Goal: Answer question/provide support: Share knowledge or assist other users

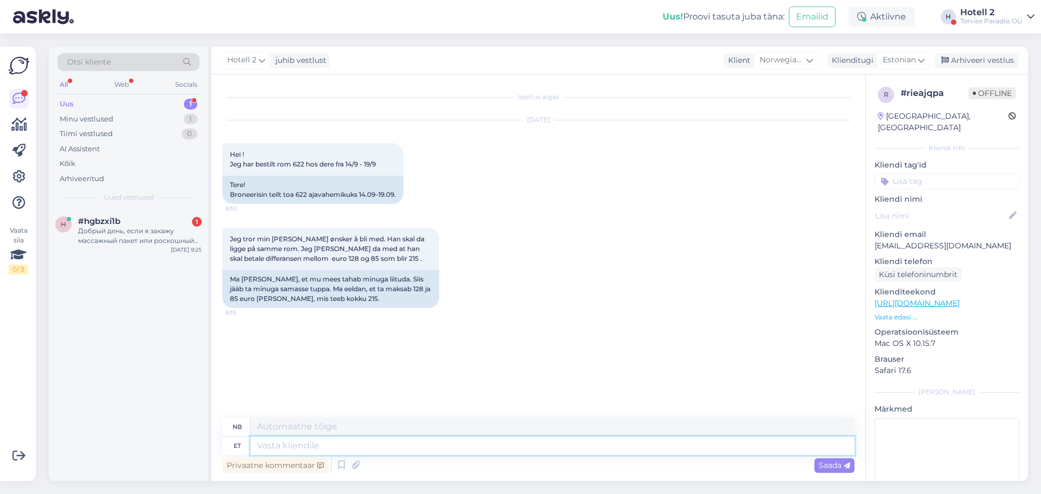
click at [288, 443] on textarea at bounding box center [552, 445] width 604 height 18
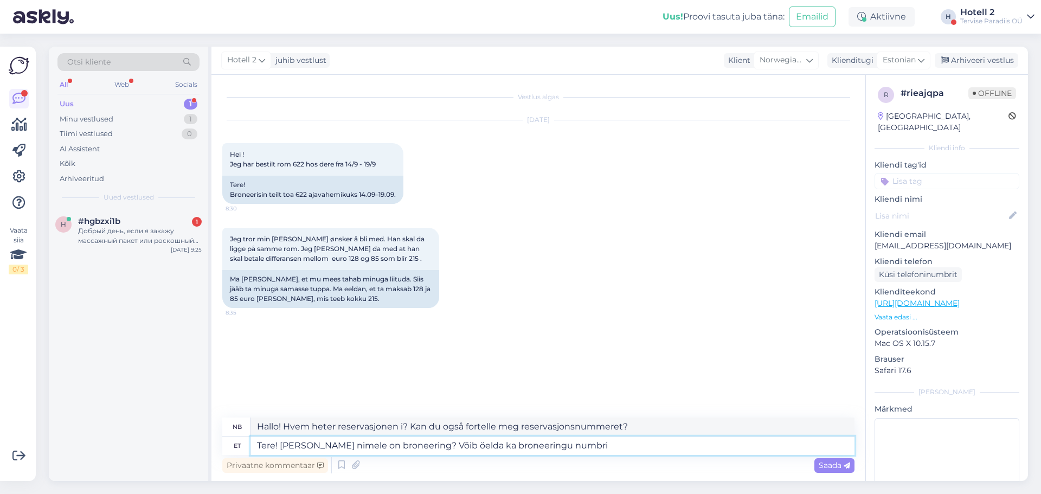
type textarea "Tere! [PERSON_NAME] nimele on broneering? Võib öelda ka broneeringu numbri."
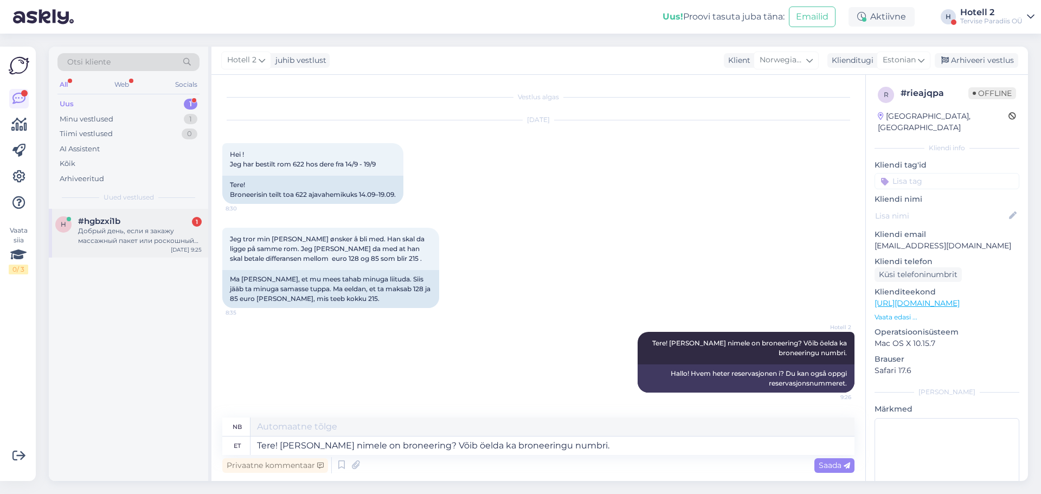
click at [98, 247] on div "h #hgbzxi1b 1 Добрый день, если я закажу массажный пакет или роскошный райский …" at bounding box center [128, 233] width 159 height 49
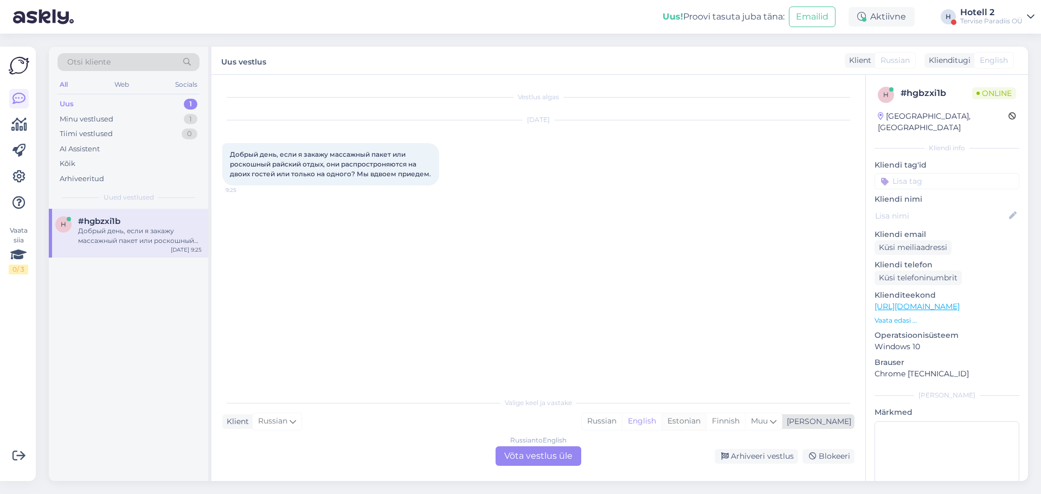
click at [706, 426] on div "Estonian" at bounding box center [683, 421] width 44 height 16
click at [573, 452] on div "Russian to Estonian Võta vestlus üle" at bounding box center [538, 456] width 86 height 20
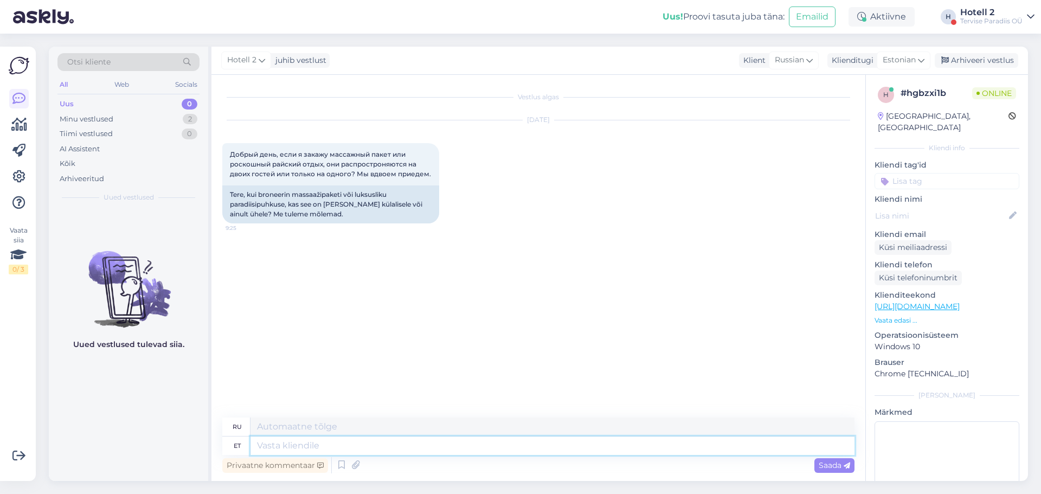
click at [308, 439] on textarea at bounding box center [552, 445] width 604 height 18
type textarea "Tere"
type textarea "Привет"
type textarea "Tere hommikust"
type textarea "Доброе утро"
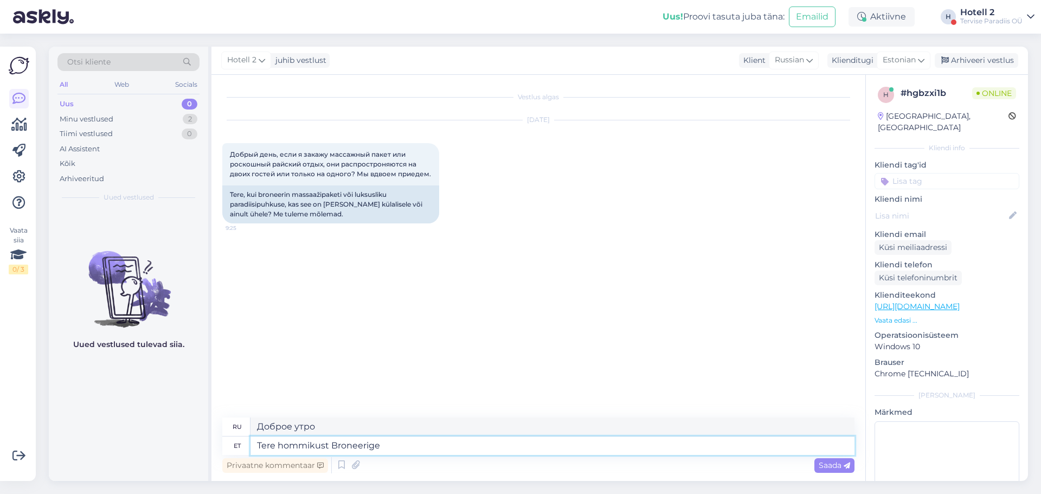
type textarea "Tere hommikust Broneerige"
type textarea "Доброе утро. Забронировать сейчас."
type textarea "Tere hommikust Broneerige pakett k"
type textarea "Доброе утро. Забронировать пакет"
type textarea "Tere hommikust Broneerige pakett kahesesse tu"
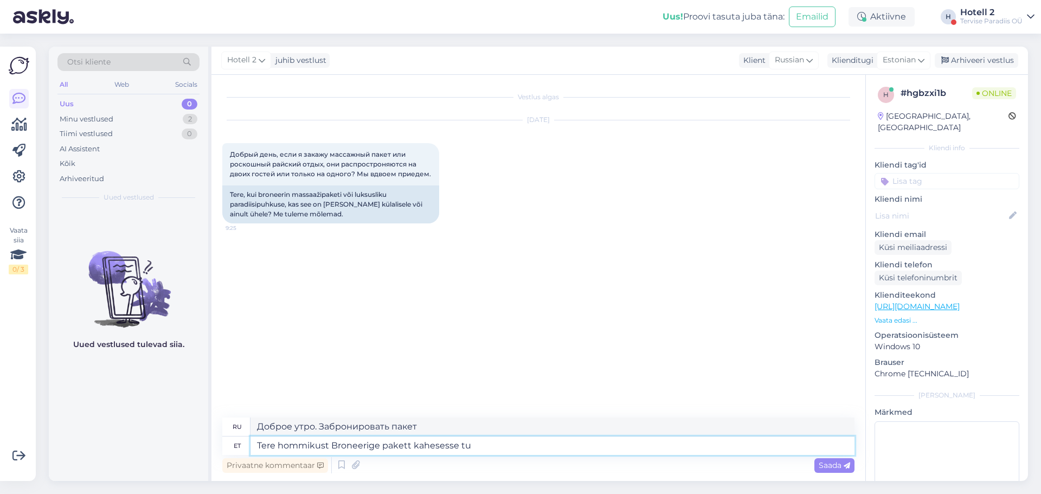
type textarea "Доброе утро Забронируйте пакет на двоих"
type textarea "Tere hommikust Broneerige pakett kahesesse tuppa."
type textarea "Доброе утро. Забронируйте пакет на два номера."
type textarea "Tere hommikust Broneerige pakett kahesesse tuppa. Siis"
type textarea "Доброе утро. Забронируйте пакет на два номера. Тогда..."
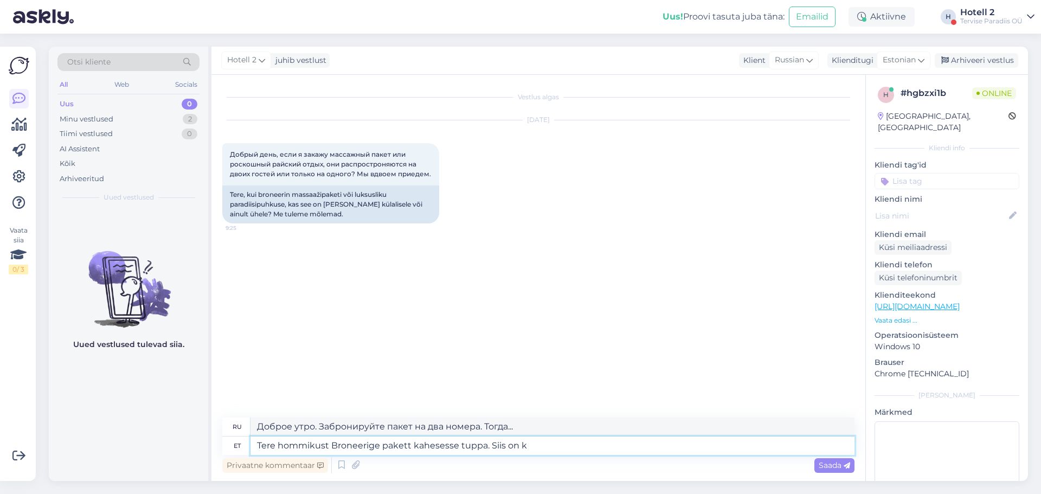
type textarea "Tere hommikust Broneerige pakett kahesesse tuppa. Siis on ka"
type textarea "Доброе утро! Забронируйте пакет на два номера. Тогда это"
type textarea "Tere hommikust Broneerige pakett kahesesse tuppa. Siis on kahyele"
type textarea "Доброе утро. Забронируйте пакет на два номера. Тогда он на двоих."
type textarea "Tere hommikust Broneerige pakett kahesesse tuppa. Siis on [PERSON_NAME] inimese…"
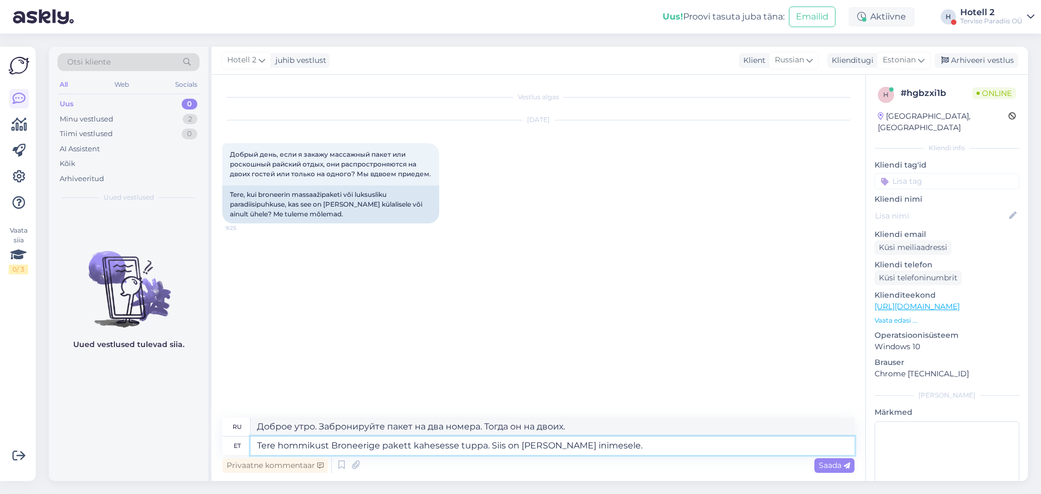
type textarea "Доброе утро. Забронируйте пакет на две комнаты. Тогда он рассчитан на двоих чел…"
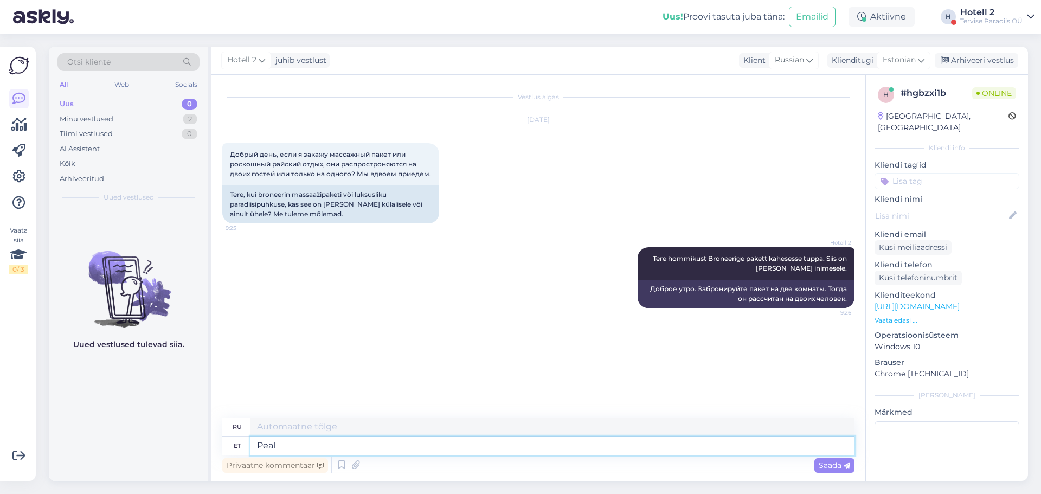
type textarea "Peal e"
type textarea "Наверху"
type textarea "Peale"
type textarea "После"
type textarea "[PERSON_NAME] broneeringu"
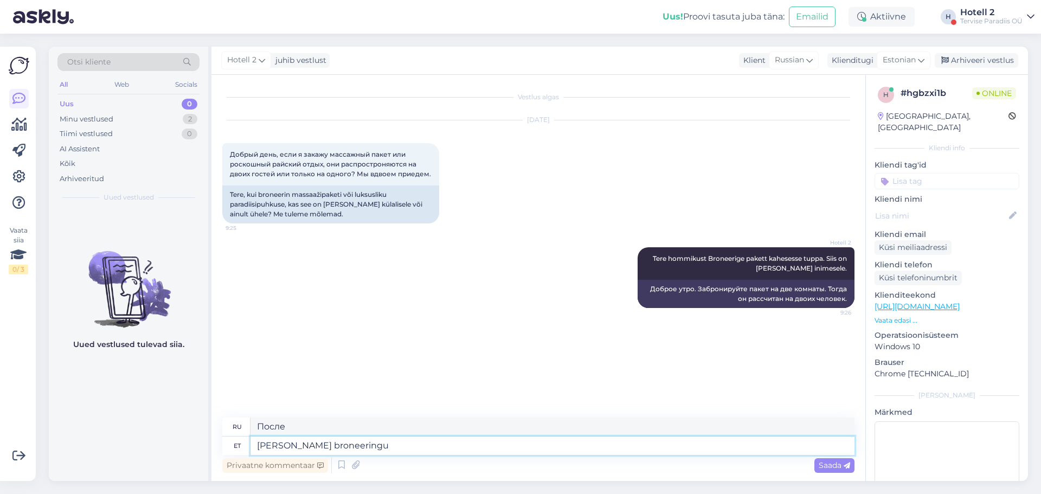
type textarea "После бронирования"
type textarea "[PERSON_NAME] broneeringu lõpet"
type textarea "После окончания бронирования"
type textarea "[PERSON_NAME] broneeringu lõpule v"
type textarea "После завершения бронирования"
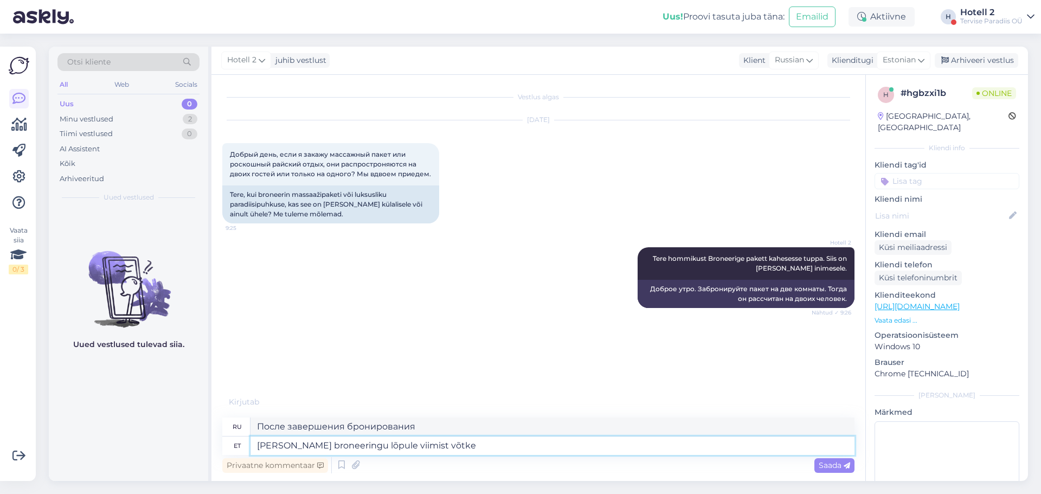
type textarea "[PERSON_NAME] broneeringu lõpule viimist võtke ü"
type textarea "После завершения бронирования, пожалуйста, примите"
type textarea "[PERSON_NAME] broneeringu lõpule viimist võtke ühendust s"
type textarea "После завершения бронирования, пожалуйста, свяжитесь с нами."
type textarea "[PERSON_NAME] broneeringu lõpule viimist võtke ühendust spaa os"
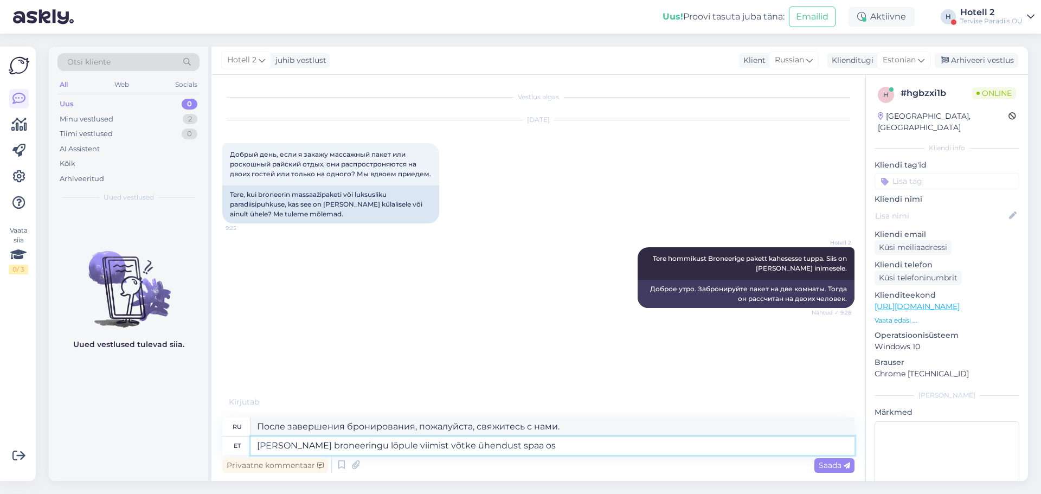
type textarea "После завершения бронирования свяжитесь, пожалуйста, со спа-салоном."
type textarea "[PERSON_NAME] broneeringu lõpule viimist võtke ühendust spaa osakonnaga, et"
type textarea "После завершения бронирования, пожалуйста, свяжитесь с отделом спа,"
type textarea "[PERSON_NAME] broneeringu lõpule viimist võtke ühendust spaa osakonnaga, et b"
type textarea "После завершения бронирования, пожалуйста, свяжитесь с отделом спа, чтобы"
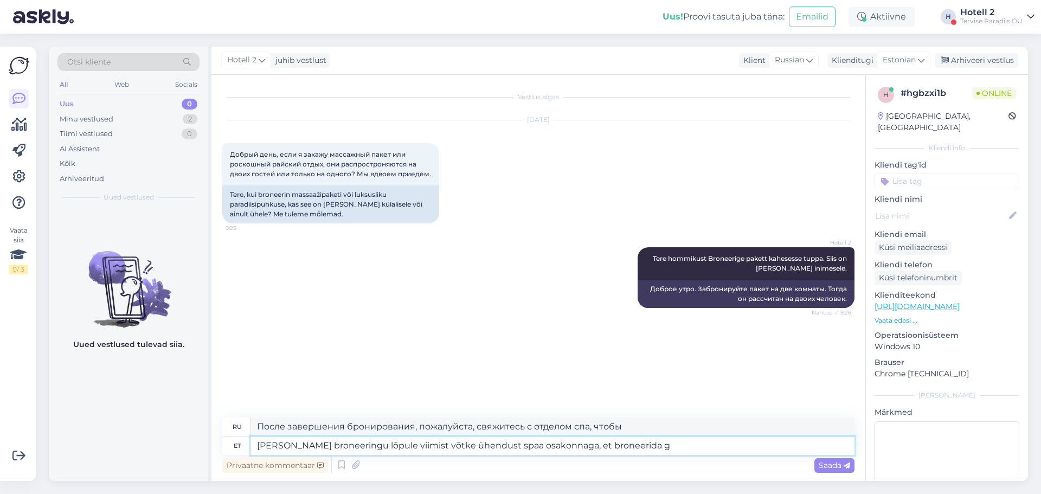
type textarea "[PERSON_NAME] broneeringu lõpule viimist võtke ühendust spaa osakonnaga, et bro…"
type textarea "После завершения бронирования, пожалуйста, свяжитесь с отделом спа, чтобы сдела…"
type textarea "[PERSON_NAME] broneeringu lõpule viimist võtke ühendust spaa osakonnaga, et bro…"
type textarea "После завершения бронирования, пожалуйста, свяжитесь с отделом спа, чтобы сдела…"
type textarea "[PERSON_NAME] broneeringu lõpule viimist võtke ühendust spaa osakonnaga, et bro…"
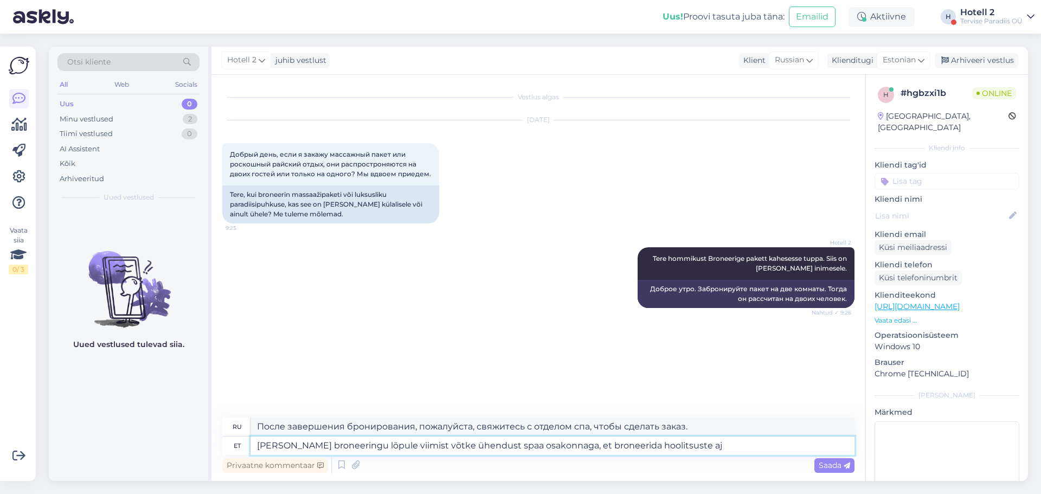
type textarea "После завершения бронирования свяжитесь, пожалуйста, с отделом спа, чтобы запис…"
type textarea "[PERSON_NAME] broneeringu lõpule viimist võtke ühendust spaa osakonnaga, et bro…"
type textarea "После завершения бронирования свяжитесь с отделом спа-салона, чтобы забронирова…"
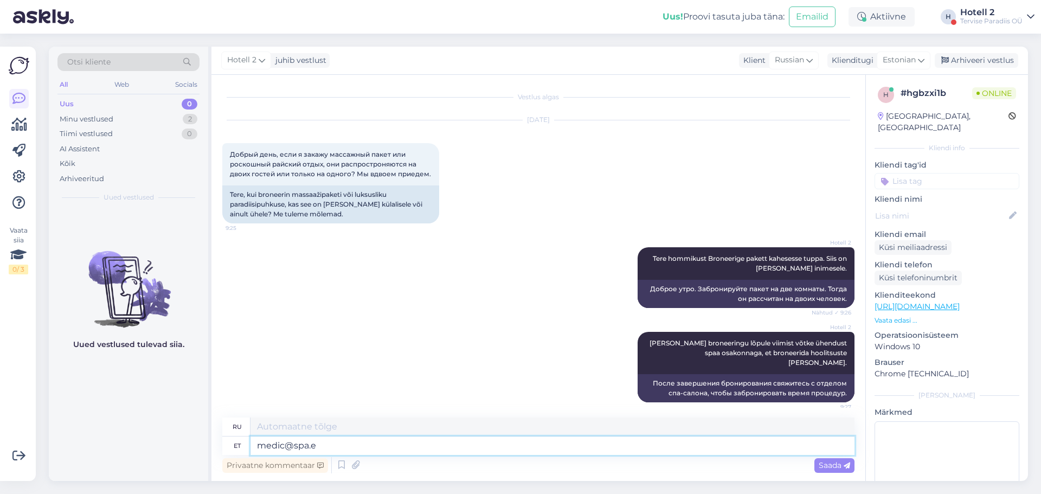
type textarea "[EMAIL_ADDRESS][DOMAIN_NAME]"
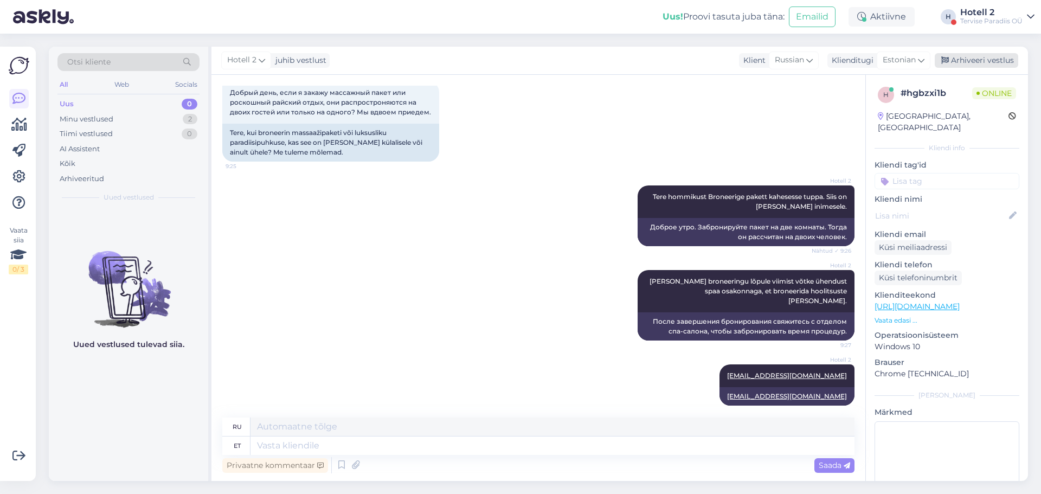
click at [963, 61] on div "Arhiveeri vestlus" at bounding box center [975, 60] width 83 height 15
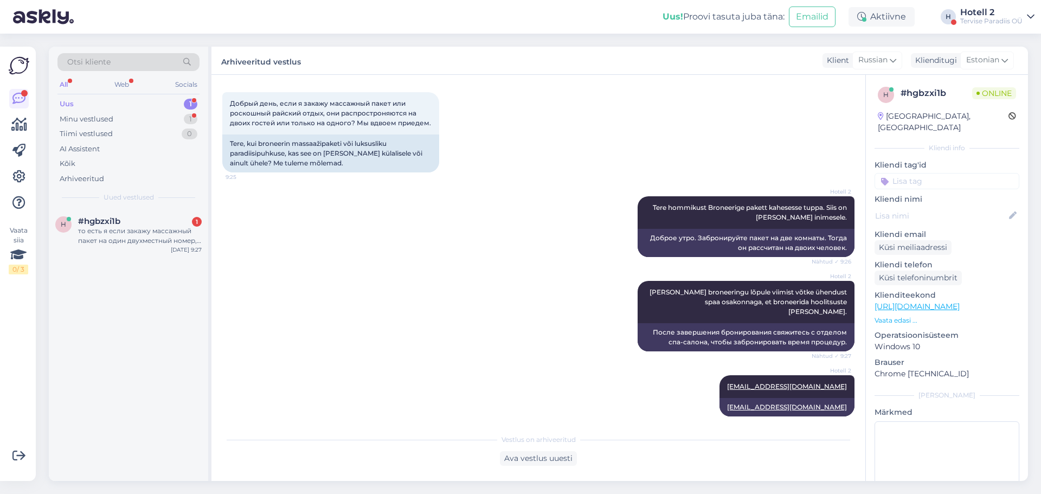
scroll to position [145, 0]
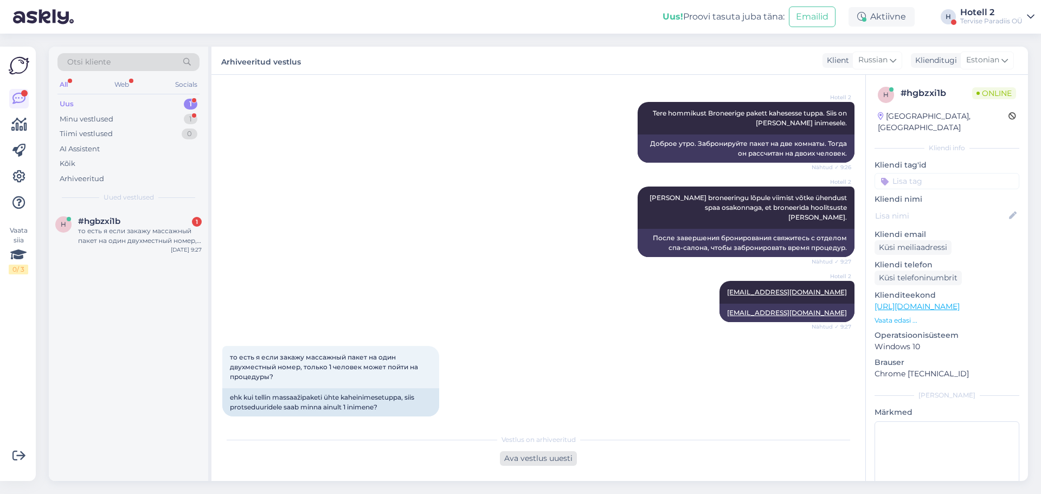
click at [553, 455] on div "Ava vestlus uuesti" at bounding box center [538, 458] width 77 height 15
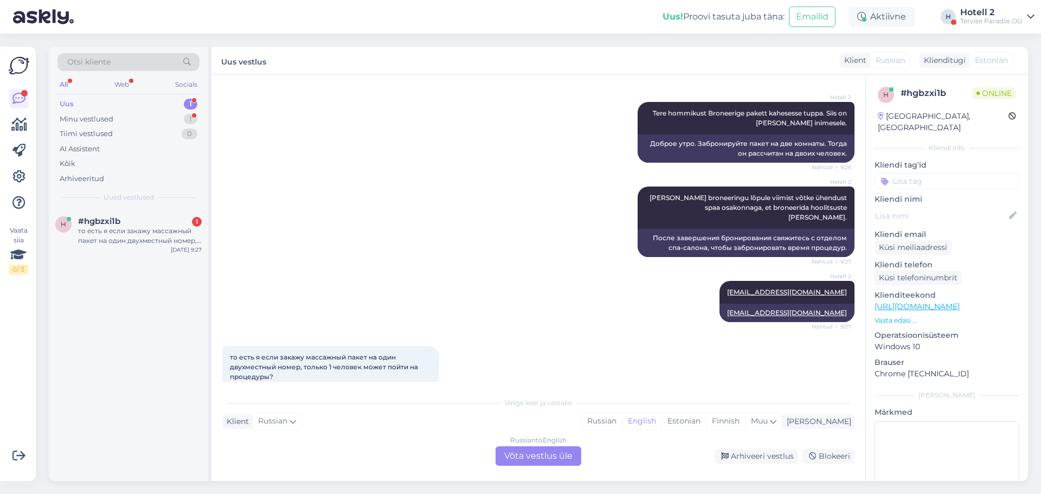
drag, startPoint x: 722, startPoint y: 421, endPoint x: 595, endPoint y: 458, distance: 132.6
click at [706, 421] on div "Estonian" at bounding box center [683, 421] width 44 height 16
click at [568, 455] on div "Russian to Estonian Võta vestlus üle" at bounding box center [538, 456] width 86 height 20
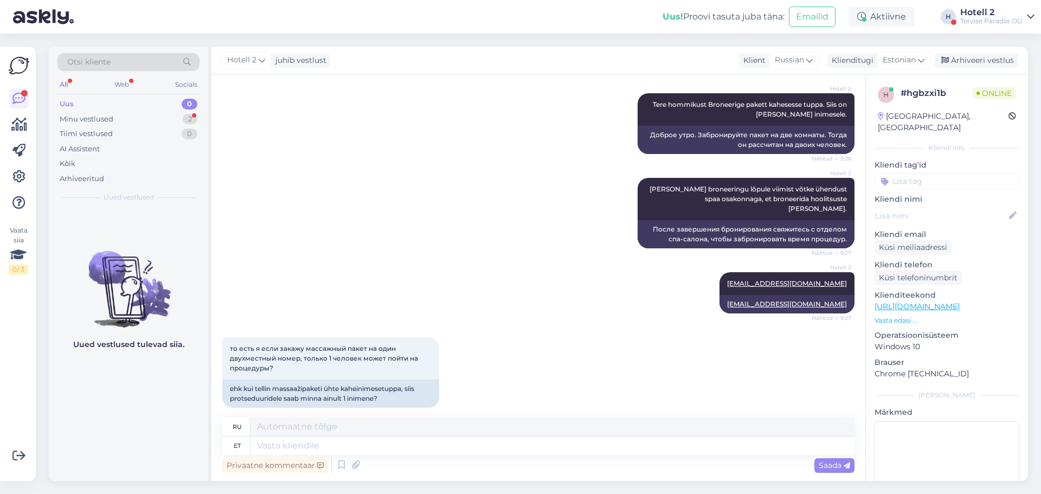
scroll to position [156, 0]
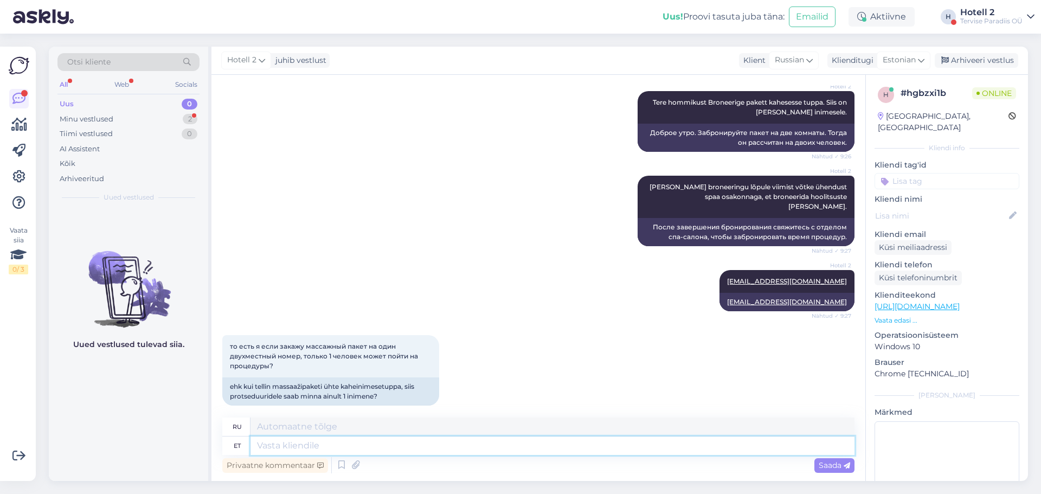
click at [388, 440] on textarea at bounding box center [552, 445] width 604 height 18
type textarea "EI"
type textarea "НЕТ"
type textarea "Ei"
type textarea "Нет"
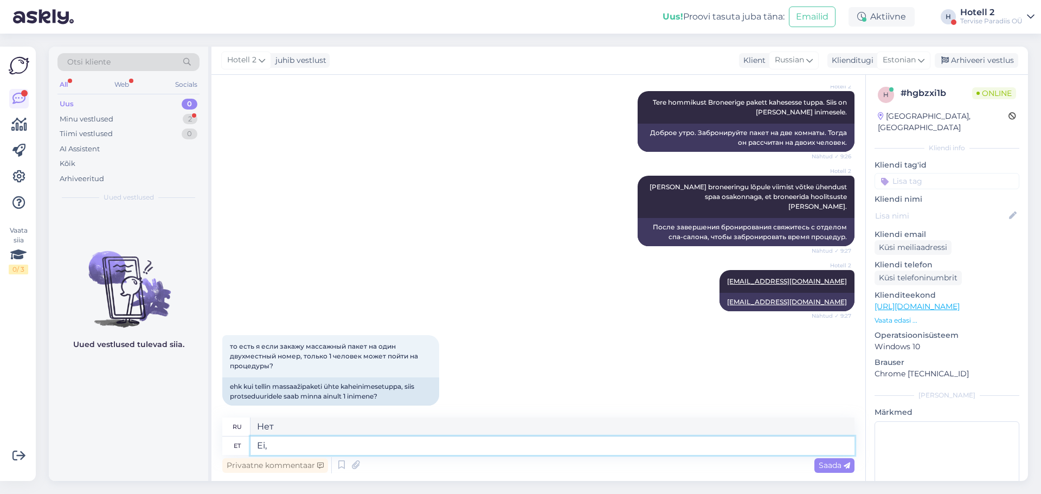
type textarea "Ei, i"
type textarea "Нет,"
type textarea "Ei, ikka"
type textarea "Нет, все еще нет."
type textarea "Ei, ikka kaks i"
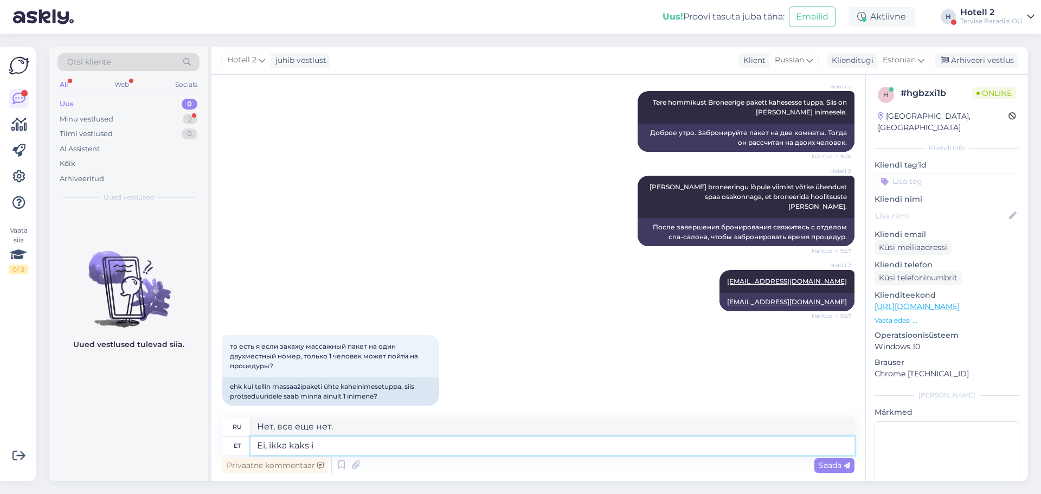
type textarea "Нет, все еще двое."
type textarea "Ei, ikka kaks inimest. Kui b"
type textarea "Нет, всё ещё два человека. Если"
type textarea "Ei, ikka kaks inimest. Kui broneeringus"
type textarea "Нет, всё ещё два человека. Если бронирование..."
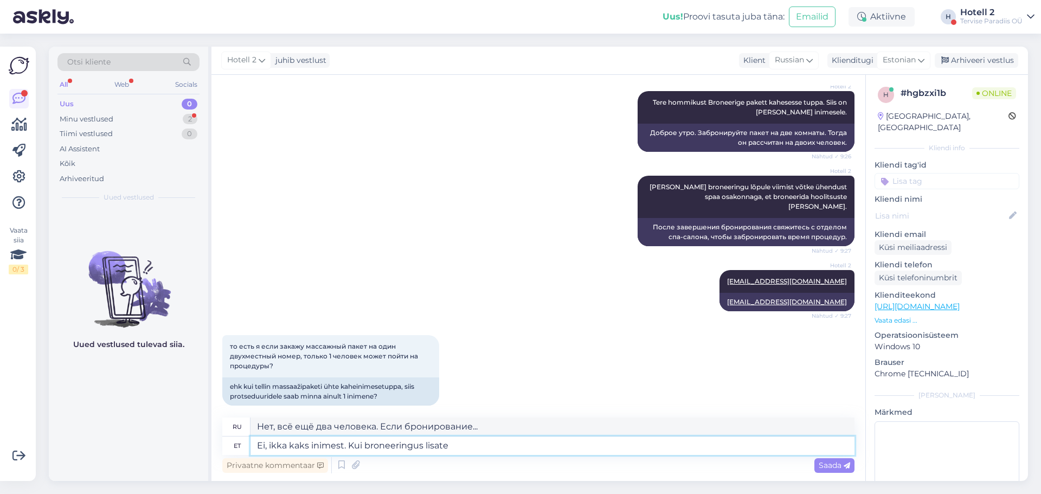
type textarea "Ei, ikka kaks inimest. Kui broneeringus lisate"
type textarea "Нет, всё ещё два человека. Если вы добавите в бронирование"
type textarea "Ei, ikka kaks inimest. Kui broneeringus lisate 2 i"
type textarea "Нет, всё ещё два человека. Если вы добавите двоих в бронирование,"
type textarea "Ei, ikka kaks inimest. Kui broneeringus lisate 2 inimest s"
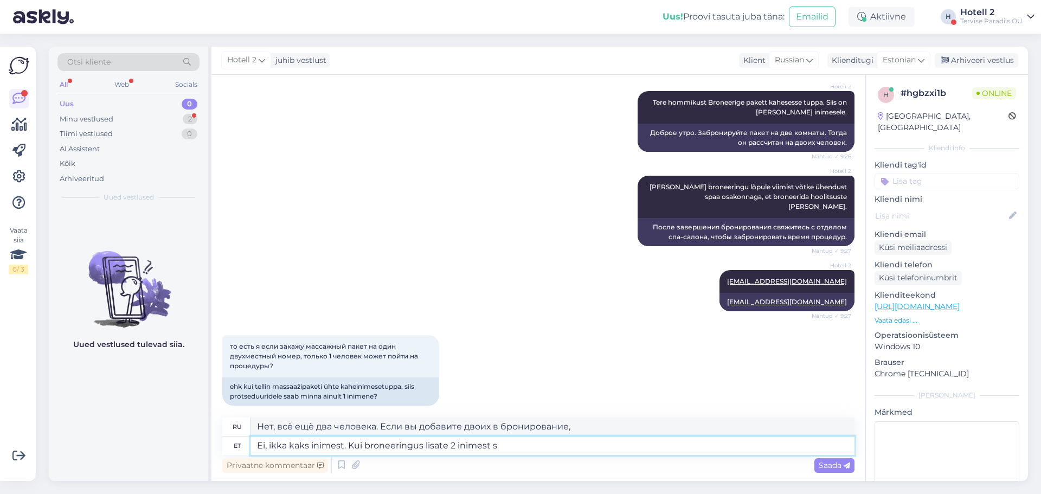
type textarea "Нет, всё ещё два человека. Если вы добавите двух человек в бронирование,"
type textarea "Ei, ikka kaks inimest. Kui broneeringus lisate 2 inimest siis o"
type textarea "Нет, всё ещё два человека. Если вы добавите в бронирование двух человек, то"
type textarea "Ei, ikka kaks inimest. Kui broneeringus lisate 2 inimest siis on muidugi k"
type textarea "Нет, всё ещё два человека. Если вы добавите в бронирование двух человек, конечн…"
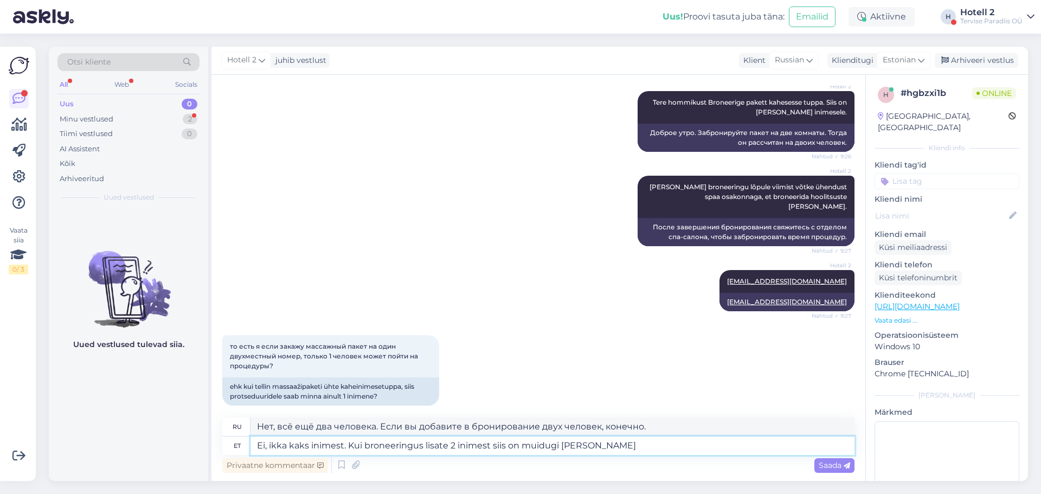
type textarea "Ei, ikka kaks inimest. Kui broneeringus lisate 2 inimest siis on muidugi [PERSO…"
type textarea "Нет, всё ещё два человека. Если вы добавляете в бронирование двух человек, то, …"
type textarea "Ei, ikka kaks inimest. Kui broneeringus lisate 2 inimest siis on muidugi [PERSO…"
type textarea "Нет, всё ещё два человека. Если вы добавите в бронирование двух человек, конечн…"
type textarea "Ei, ikka kaks inimest. Kui broneeringus lisate 2 inimest siis on muidugi [PERSO…"
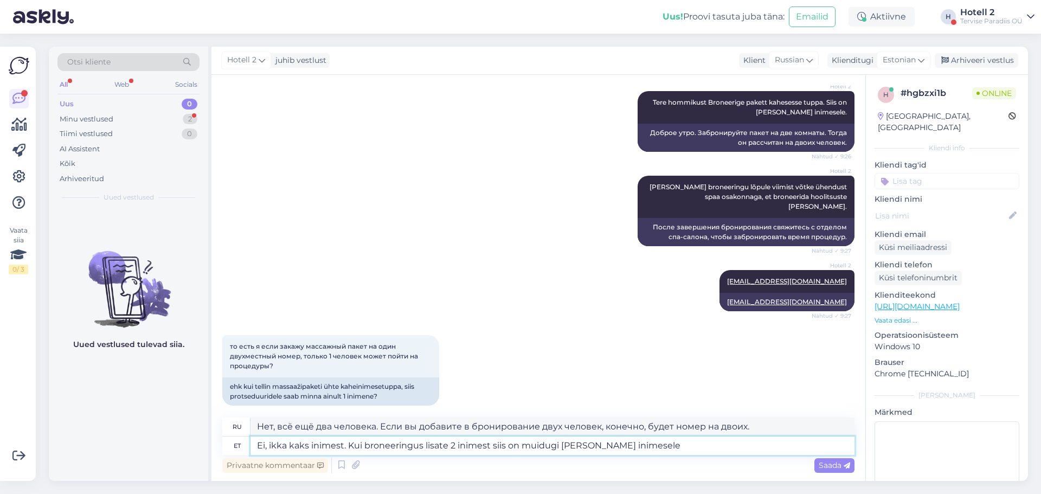
type textarea "Нет, всё ещё два человека. Если вы добавляете в бронирование двух человек, то, …"
type textarea "Ei, ikka kaks inimest. Kui broneeringus lisate 2 inimest siis on muidugi [PERSO…"
type textarea "Нет, всё ещё два человека. Если вы добавляете в бронирование двух человек, то, …"
type textarea "Ei, ikka kaks inimest. Kui broneeringus lisate 2 inimest siis on muidugi [PERSO…"
type textarea "Нет, всё ещё два человека. Если вы добавляете в бронирование двух человек, то, …"
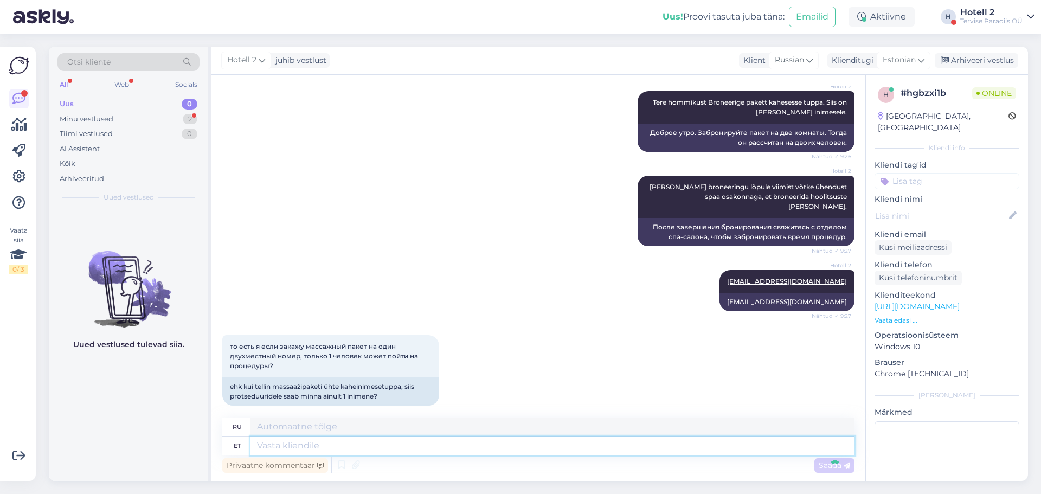
scroll to position [250, 0]
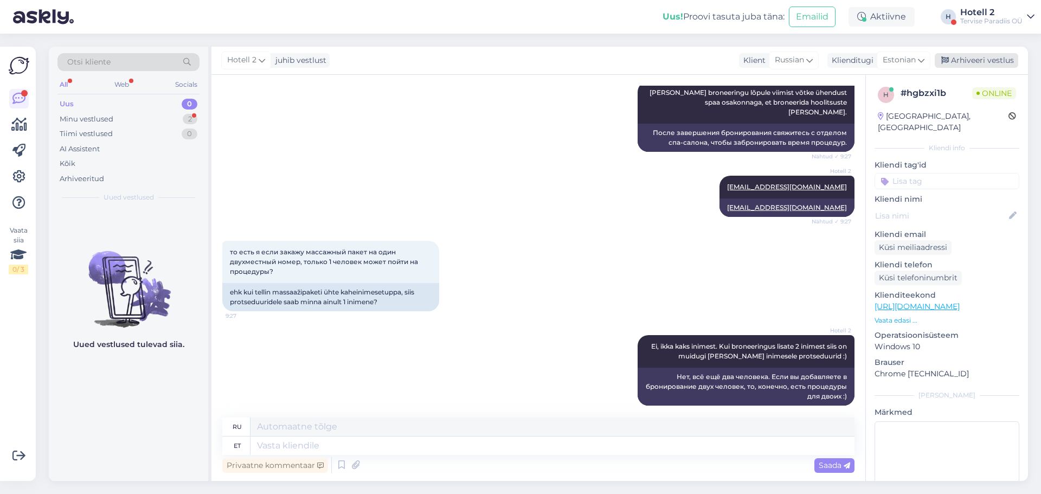
click at [964, 56] on div "Arhiveeri vestlus" at bounding box center [975, 60] width 83 height 15
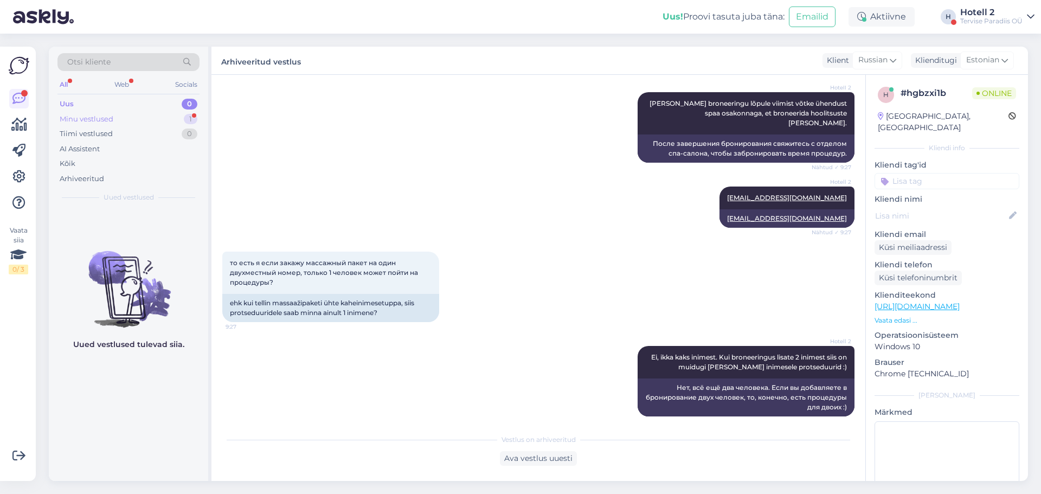
click at [172, 118] on div "Minu vestlused 1" at bounding box center [128, 119] width 142 height 15
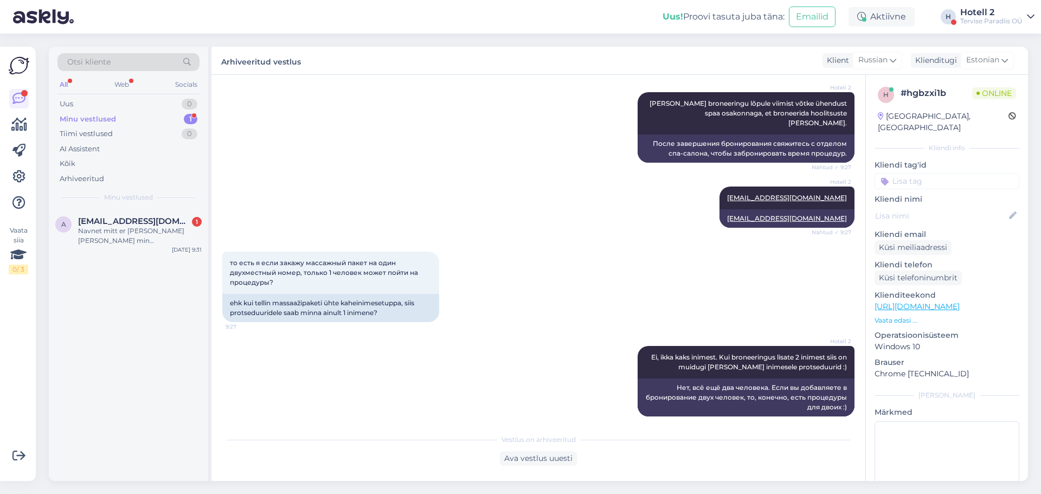
drag, startPoint x: 167, startPoint y: 234, endPoint x: 209, endPoint y: 275, distance: 59.0
click at [166, 235] on div "Navnet mitt er [PERSON_NAME] [PERSON_NAME] min [PERSON_NAME] [PERSON_NAME]" at bounding box center [140, 236] width 124 height 20
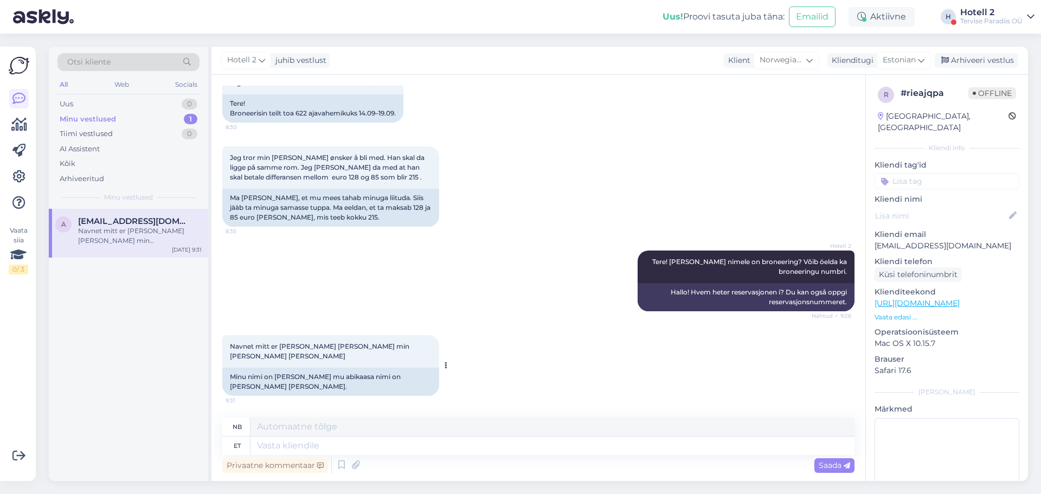
scroll to position [81, 0]
click at [280, 444] on textarea at bounding box center [552, 445] width 604 height 18
type textarea "J"
type textarea "Tuleb"
type textarea "Kommer"
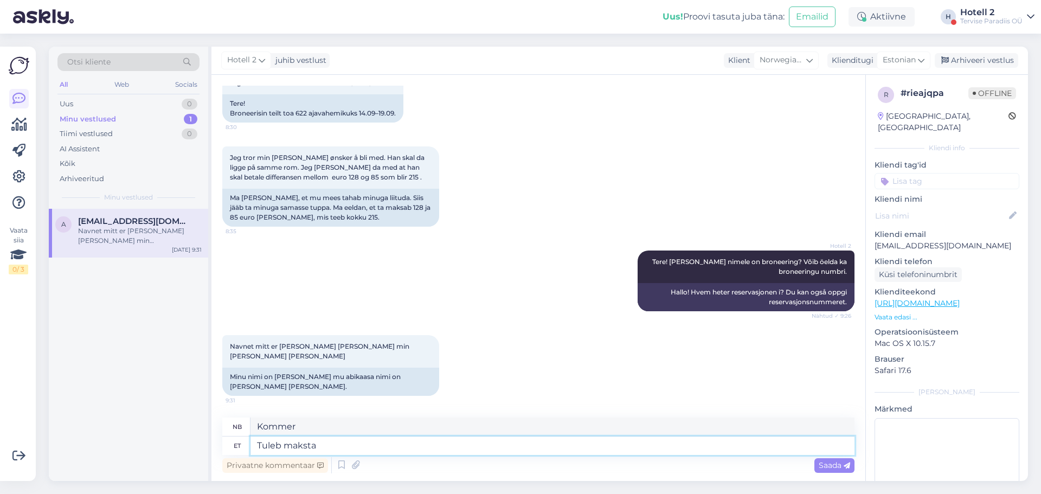
type textarea "Tuleb maksta"
type textarea "Må betale"
type textarea "Tuleb maksta 83"
type textarea "Må betale 83"
type textarea "Tuleb maksta 83 ja"
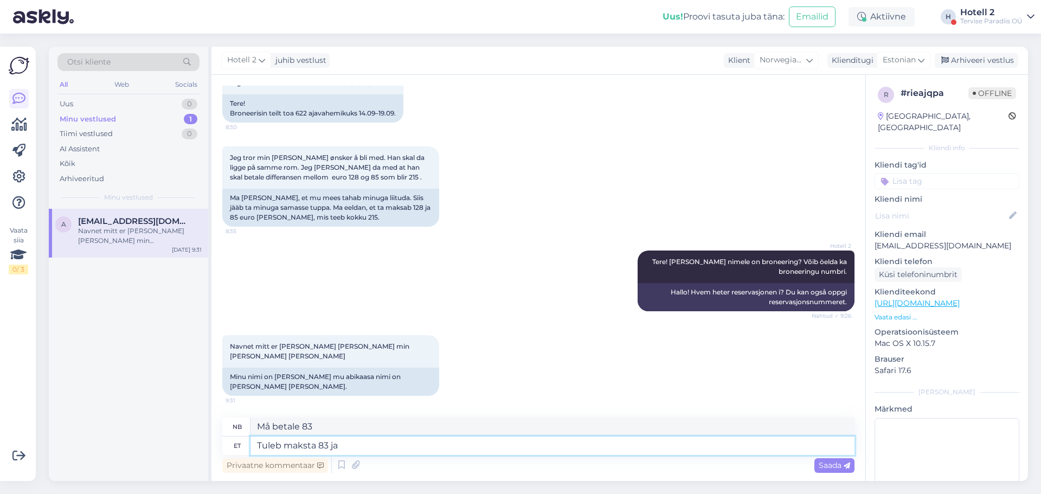
type textarea "Du må betale 83 og"
type textarea "Tuleb maksta 83 ja 128.-"
type textarea "Du må betale 83 og 128.-"
click at [327, 448] on textarea "Tuleb maksta 83 ja 128.-" at bounding box center [552, 445] width 604 height 18
click at [386, 445] on textarea "Tuleb maksta 83.- ja 128.-" at bounding box center [552, 445] width 604 height 18
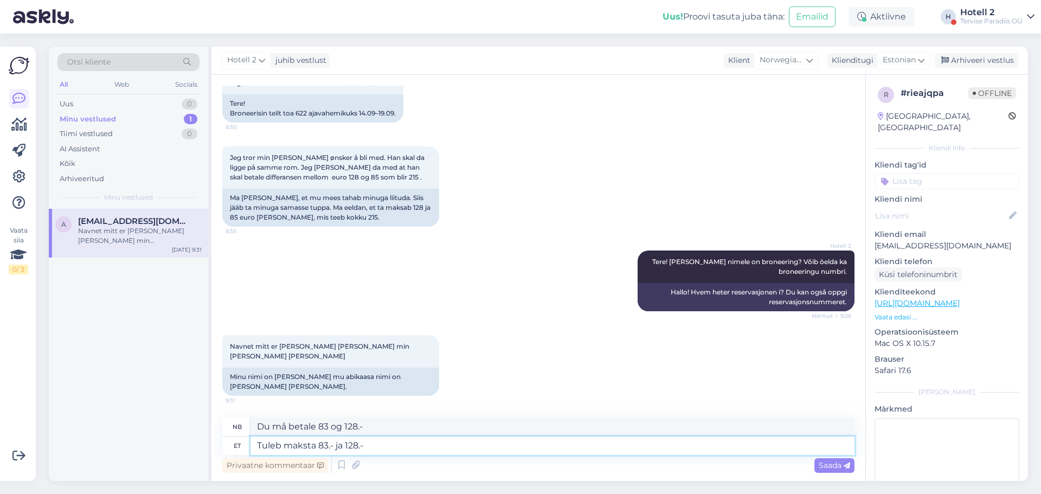
type textarea "Tuleb maksta 83.- ja 128.-"
type textarea "Du må betale 83.- og 128.-"
type textarea "Tuleb maksta 83.- ja 128.- [PERSON_NAME], m"
type textarea "Du må betale differansen mellom 83.- og 128.- ."
type textarea "Tuleb maksta 83.- ja 128.- [PERSON_NAME], mis on"
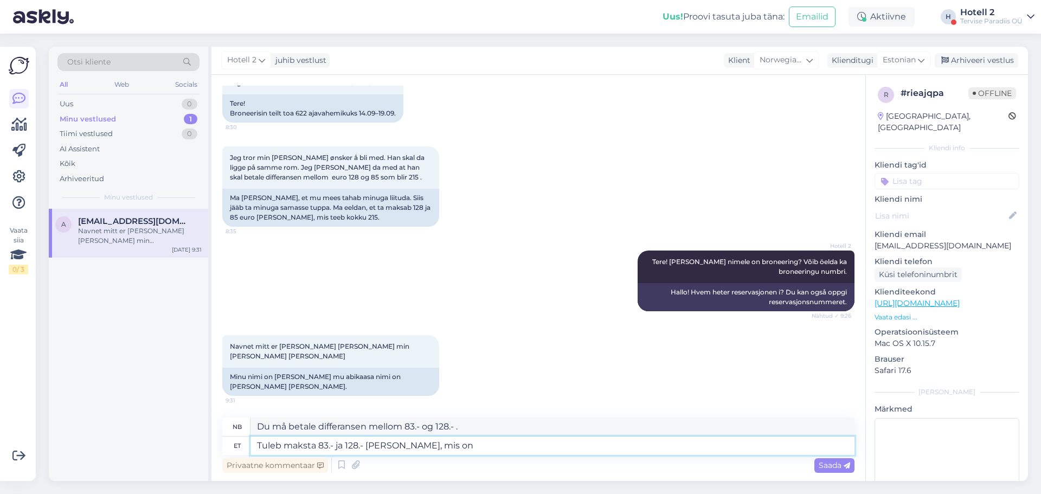
type textarea "Du må betale differansen 83.- og 128.- , som"
type textarea "Tuleb maksta 83.- ja 128.- [PERSON_NAME], mis on"
type textarea "Du må betale differansen mellom 83.- og 128.- , som er"
type textarea "Tuleb maksta 83.- ja 128.- [PERSON_NAME], mis on kokku"
type textarea "Du må betale differansen 83.- og 128.- , som er totalt"
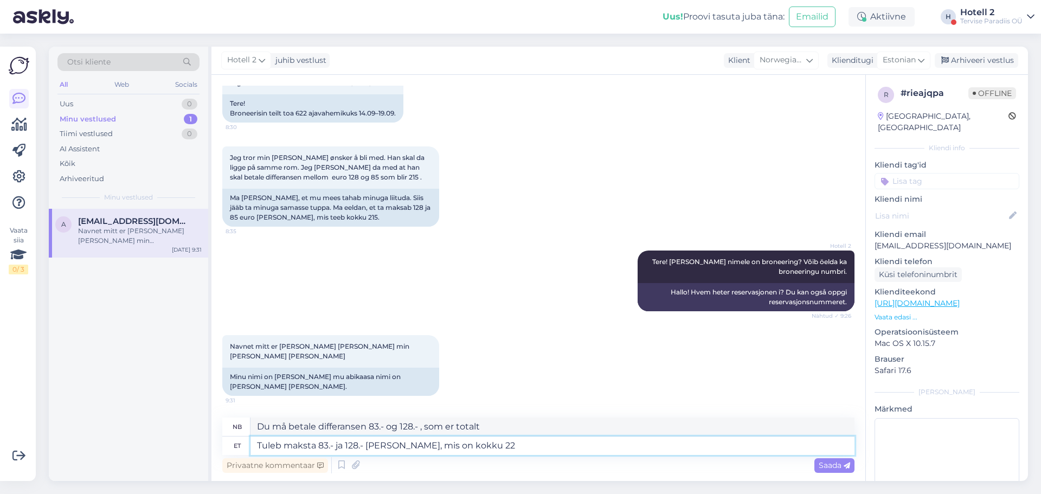
type textarea "Tuleb maksta 83.- ja 128.- [PERSON_NAME], mis on kokku 225"
type textarea "Du må betale differansen 83.- og 128.- , som er 225 totalt."
type textarea "Tuleb maksta 83.- ja 128.- [PERSON_NAME], mis on kokku 225.-"
type textarea "Du må betale differansen mellom 83.- og 128.- , som er totalt 225.-"
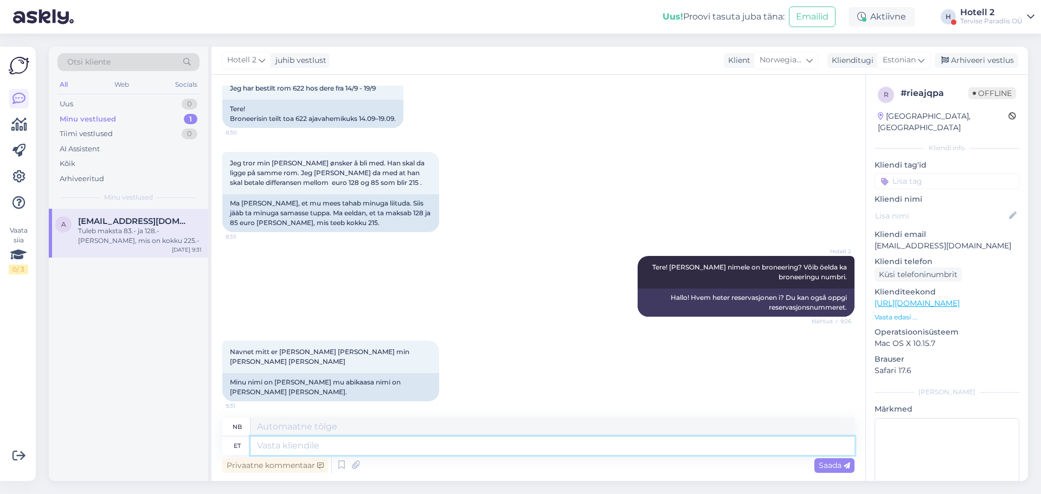
scroll to position [156, 0]
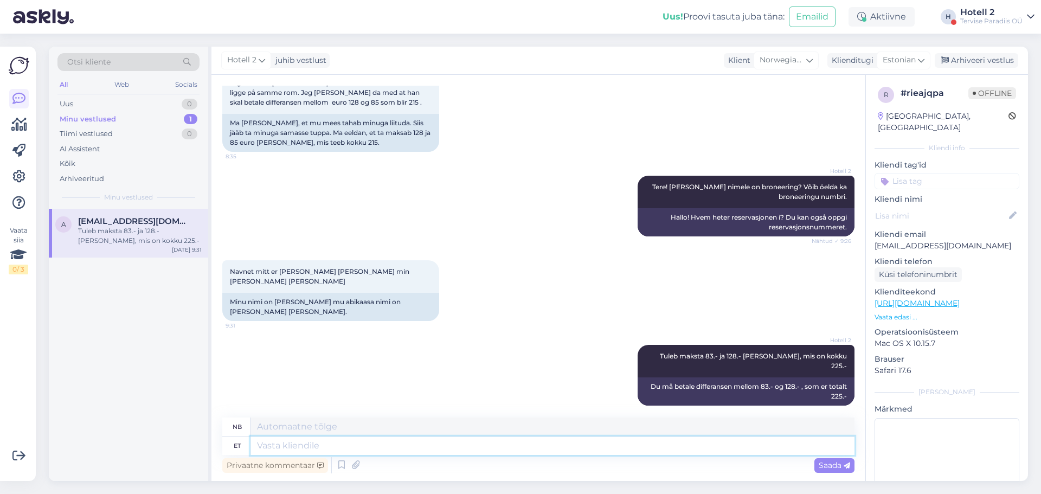
click at [328, 449] on textarea at bounding box center [552, 445] width 604 height 18
type textarea "Ma l"
type textarea "jeg"
type textarea "Ma lisasin"
type textarea "Jeg la til"
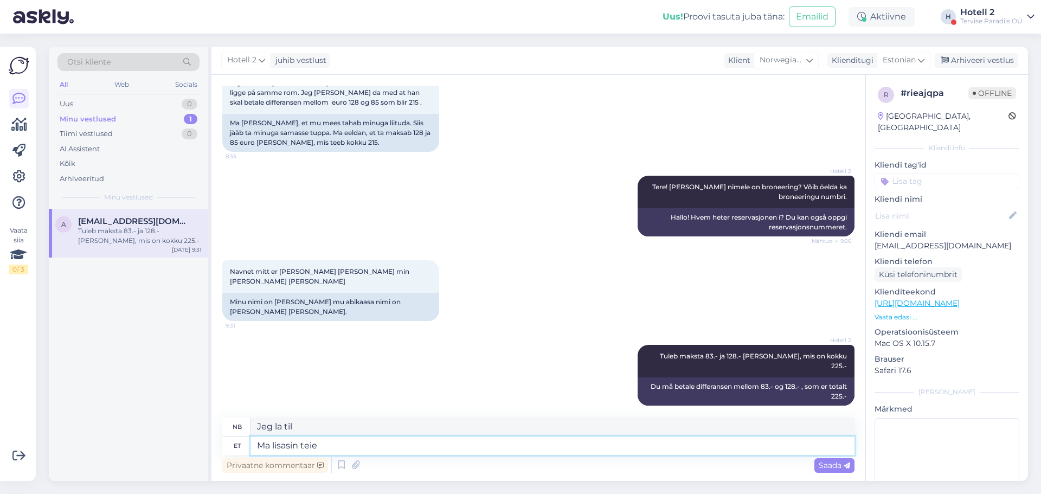
type textarea "Ma lisasin teie"
type textarea "Jeg la deg til."
type textarea "Ma [PERSON_NAME] abikaasa"
type textarea "Jeg la til mannen din."
type textarea "Ma [PERSON_NAME] abikaasa [PERSON_NAME]"
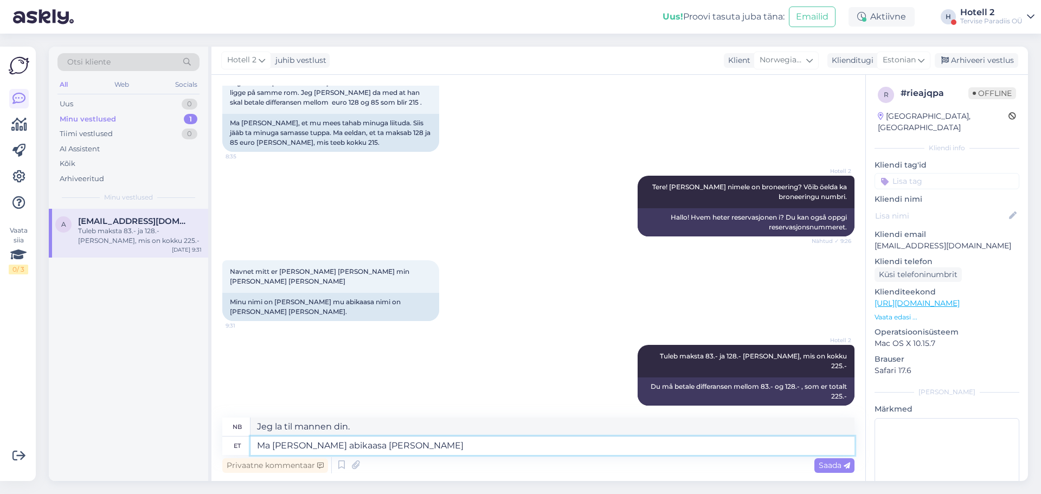
type textarea "Jeg la til din [PERSON_NAME] reservasjon."
type textarea "Ma [PERSON_NAME] abikaasa [PERSON_NAME] j"
type textarea "Jeg [PERSON_NAME] din til i reservasjonen."
type textarea "Ma lisasin teie abikaasa broneeringule juurde."
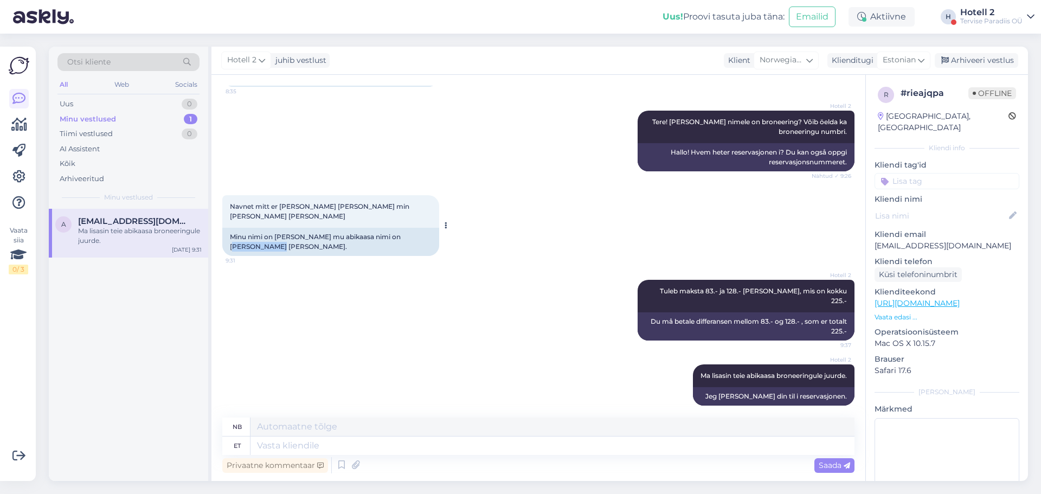
drag, startPoint x: 427, startPoint y: 237, endPoint x: 390, endPoint y: 237, distance: 36.9
click at [390, 237] on div "Minu nimi on [PERSON_NAME] mu abikaasa nimi on [PERSON_NAME] [PERSON_NAME]." at bounding box center [330, 242] width 217 height 28
click at [256, 246] on div "Minu nimi on [PERSON_NAME] mu abikaasa nimi on [PERSON_NAME] [PERSON_NAME]." at bounding box center [330, 242] width 217 height 28
drag, startPoint x: 247, startPoint y: 248, endPoint x: 389, endPoint y: 235, distance: 143.1
click at [389, 235] on div "Minu nimi on [PERSON_NAME] mu abikaasa nimi on [PERSON_NAME] [PERSON_NAME]." at bounding box center [330, 242] width 217 height 28
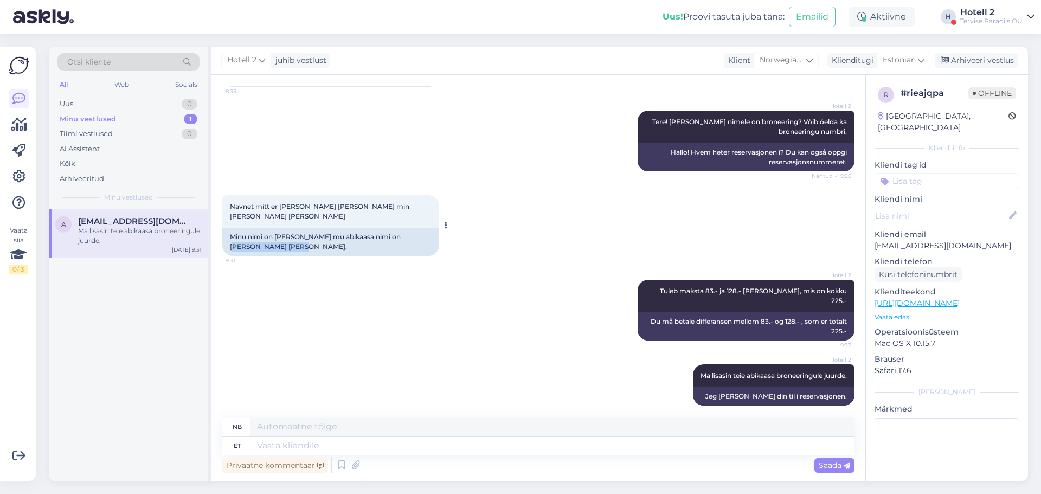
copy div "[PERSON_NAME] [PERSON_NAME]"
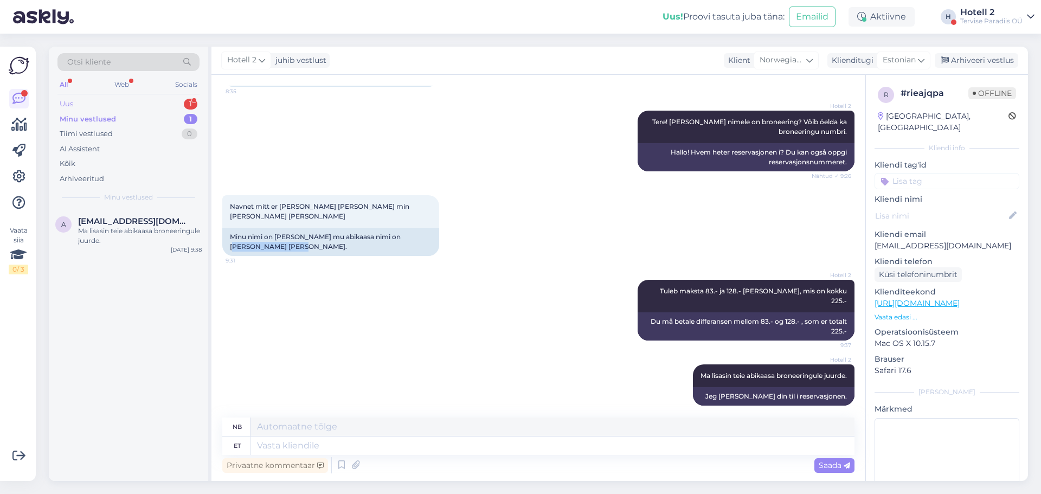
click at [152, 101] on div "Uus 1" at bounding box center [128, 103] width 142 height 15
click at [137, 230] on div "Labdien! Vai piedāvājums Package Bring time to a standstill-dinner, cena 196EUR…" at bounding box center [140, 236] width 124 height 20
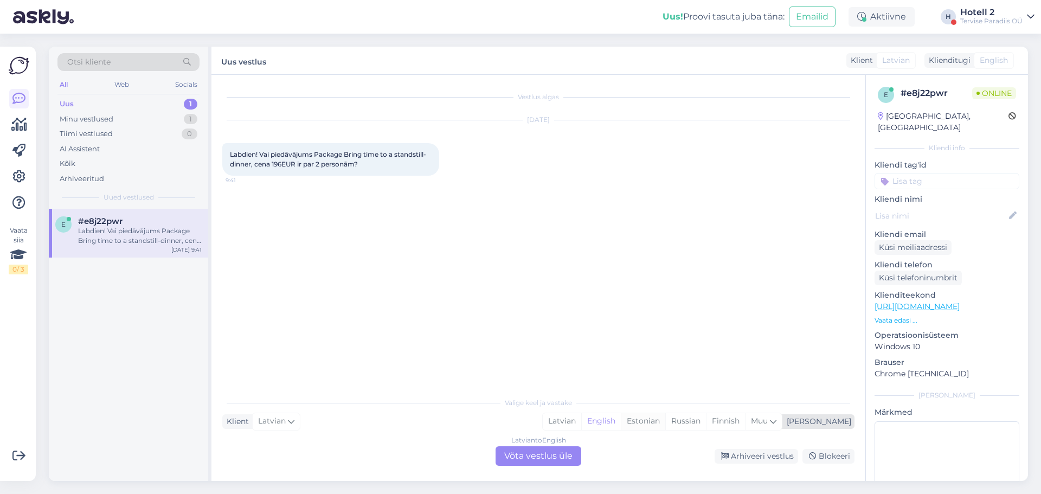
click at [665, 426] on div "Estonian" at bounding box center [643, 421] width 44 height 16
click at [550, 450] on div "Latvian to Estonian Võta vestlus üle" at bounding box center [538, 456] width 86 height 20
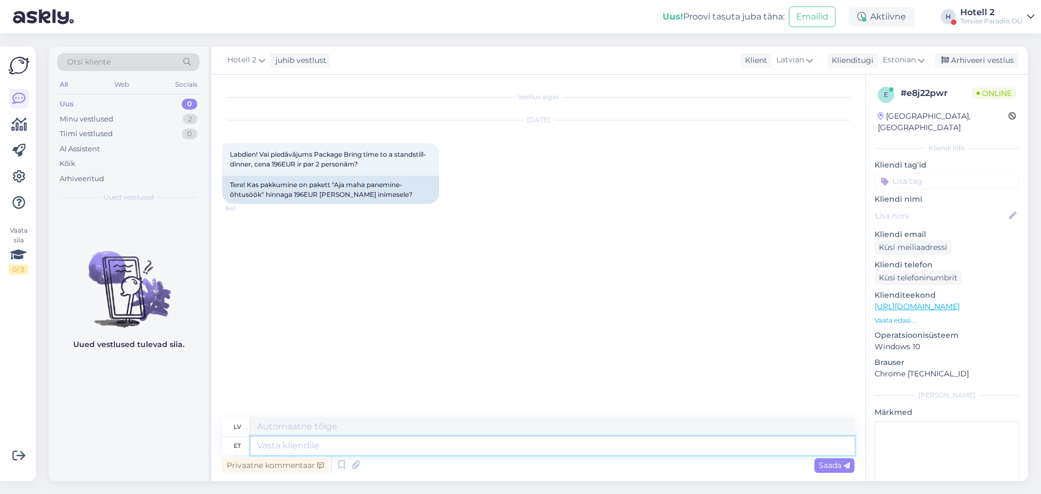
click at [338, 448] on textarea at bounding box center [552, 445] width 604 height 18
type textarea "Tere h"
type textarea "Sveiki"
type textarea "Tere hom"
type textarea "Labrīt"
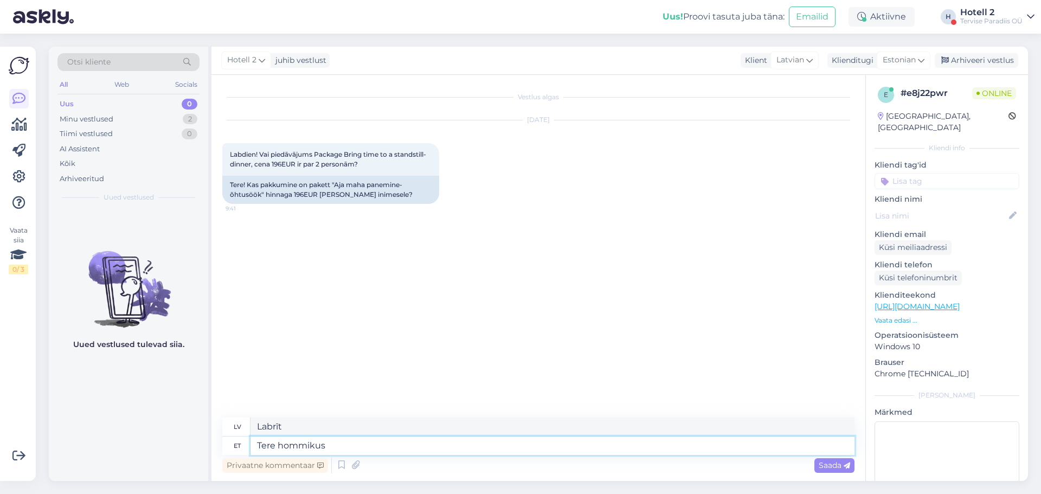
type textarea "Tere hommikust"
type textarea "Saate"
type textarea "Jūs varat"
type textarea "Saate mugavalt b"
type textarea "Jūs varat ērti"
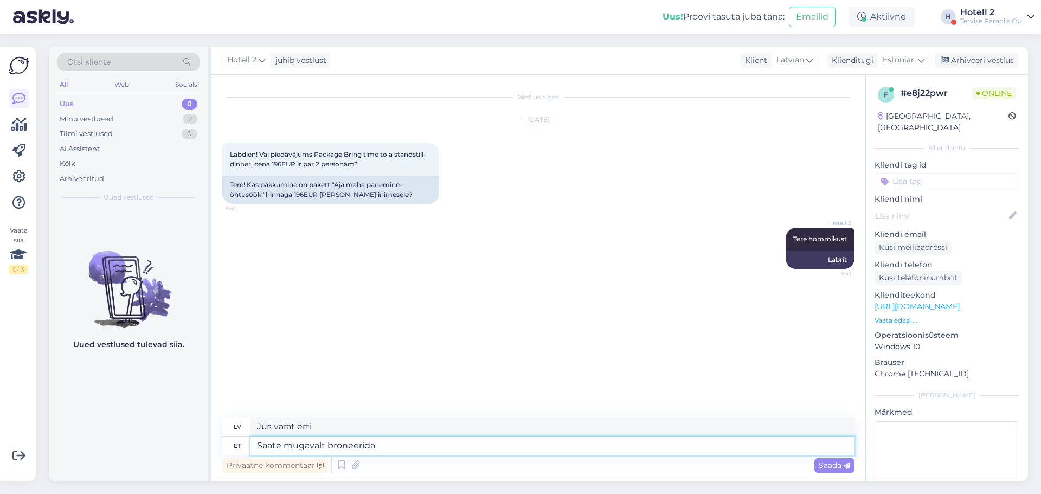
type textarea "Saate mugavalt broneerida m"
type textarea "Jūs varat ērti rezervēt"
type textarea "Saate mugavalt broneerida meie"
type textarea "Jūs varat ērti rezervēt mūsu"
type textarea "Saate mugavalt broneerida meie kodulehe"
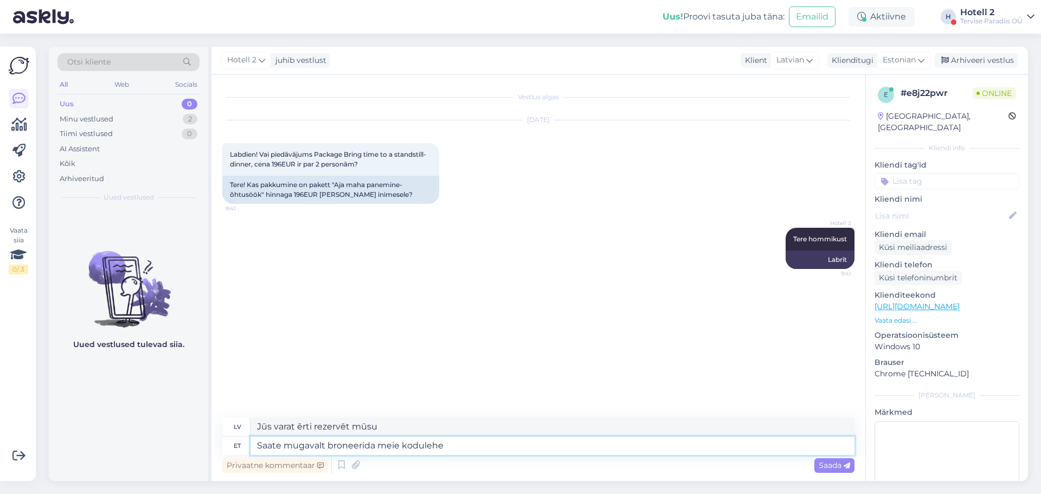
type textarea "Jūs varat ērti rezervēt mūsu mājaslapā."
type textarea "Saate mugavalt broneerida meie kodulehe kaudu."
type textarea "Jūs varat ērti rezervēt, izmantojot mūsu tīmekļa vietni."
type textarea "Saate mugavalt broneerida meie kodulehe kaudu. Seal on"
type textarea "Jūs varat ērti rezervēt, izmantojot mūsu tīmekļa vietni. Tur"
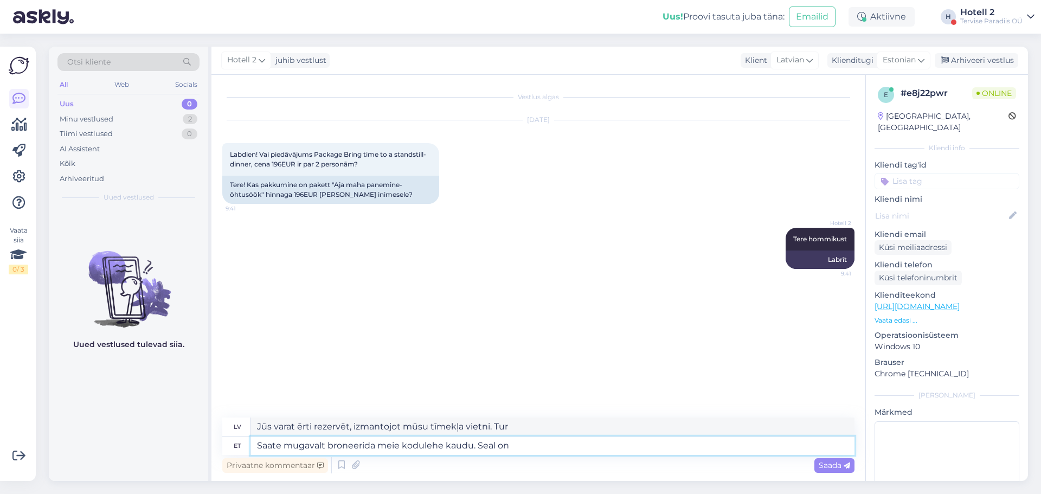
type textarea "Saate mugavalt broneerida meie kodulehe kaudu. Seal on ü"
type textarea "Jūs varat ērti rezervēt, izmantojot mūsu tīmekļa vietni. Tur ir"
type textarea "Saate mugavalt broneerida meie kodulehe kaudu. Seal on ühtlasi ka"
type textarea "Jūs varat ērti rezervēt, izmantojot mūsu tīmekļa vietni. Ir arī"
type textarea "Saate mugavalt broneerida meie kodulehe kaudu. Seal on ühtlasi ka parim hi"
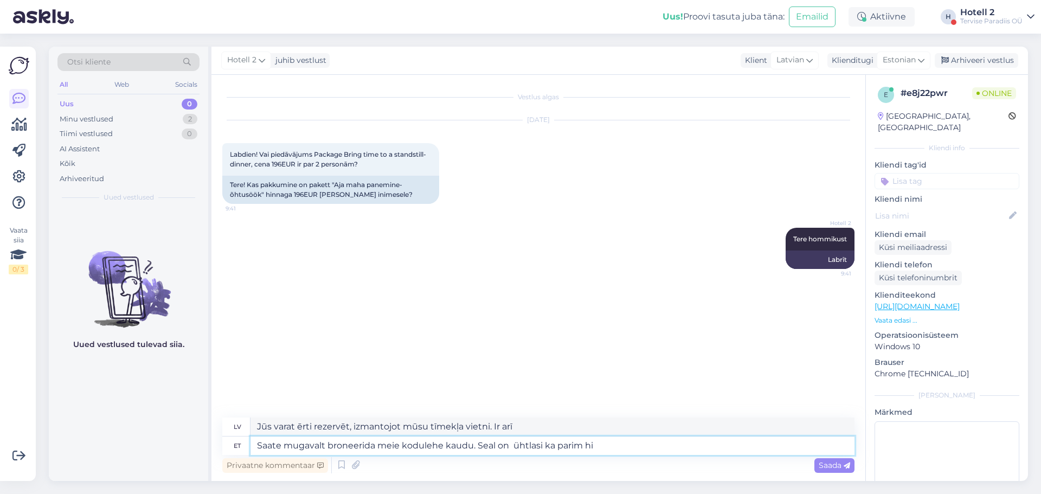
type textarea "Jūs varat ērti rezervēt, izmantojot mūsu tīmekļa vietni. Tajā ir arī labākie"
type textarea "Saate mugavalt broneerida meie kodulehe kaudu. Seal on ühtlasi ka parim hin"
type textarea "Jūs varat ērti rezervēt, izmantojot mūsu tīmekļa vietni. Tur ir arī vislabākā c…"
type textarea "Saate mugavalt broneerida meie kodulehe kaudu. Seal on ühtlasi ka parim"
type textarea "Jūs varat ērti rezervēt mūsu tīmekļa vietnē. Tajā ir arī labākie"
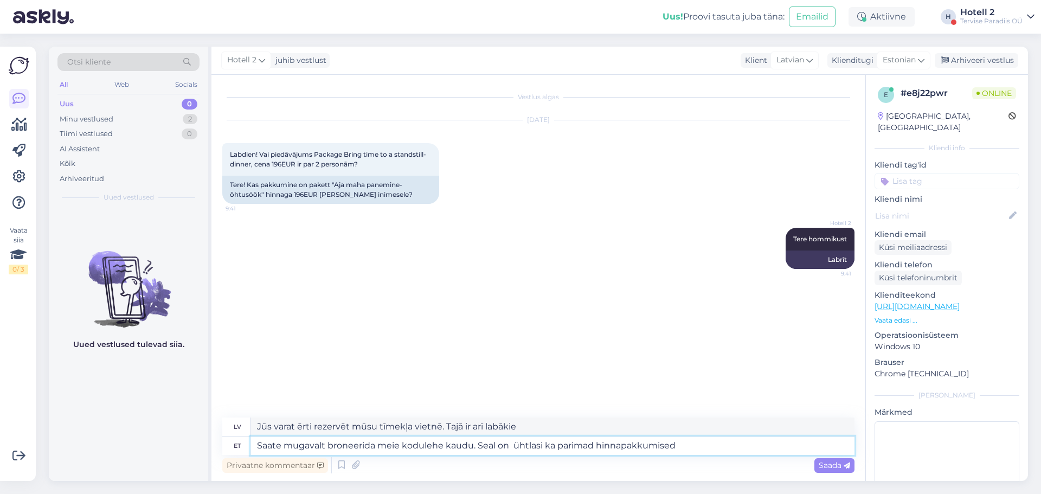
type textarea "Saate mugavalt broneerida meie kodulehe kaudu. Seal on ühtlasi ka parimad hinna…"
type textarea "Jūs varat ērti rezervēt, izmantojot mūsu vietni, kur ir arī visizdevīgākie cenu…"
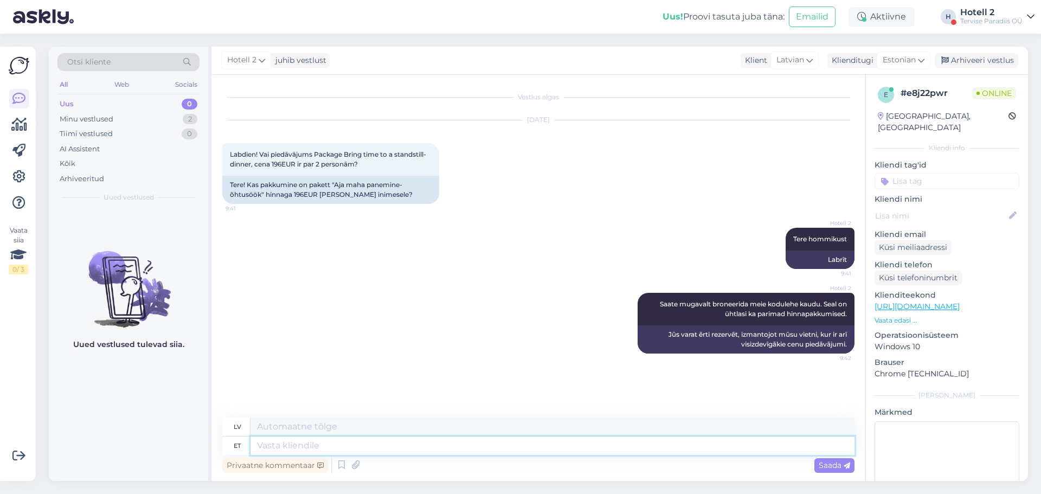
paste textarea "[URL][DOMAIN_NAME]"
type textarea "[URL][DOMAIN_NAME]"
type textarea "[URL][DOMAIN_NAME] !/accommodation/flexiSearch/date/2025-09-11/2025-09-12?lang=…"
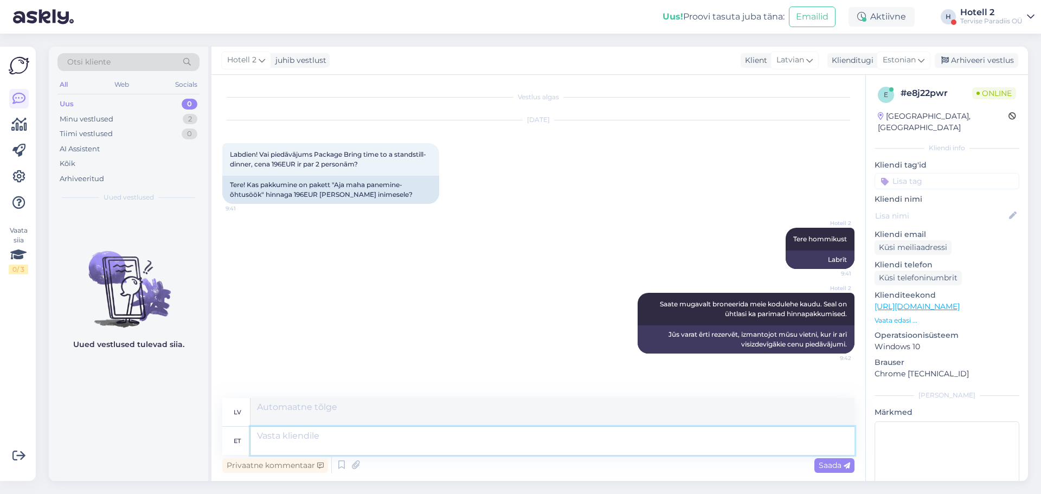
scroll to position [72, 0]
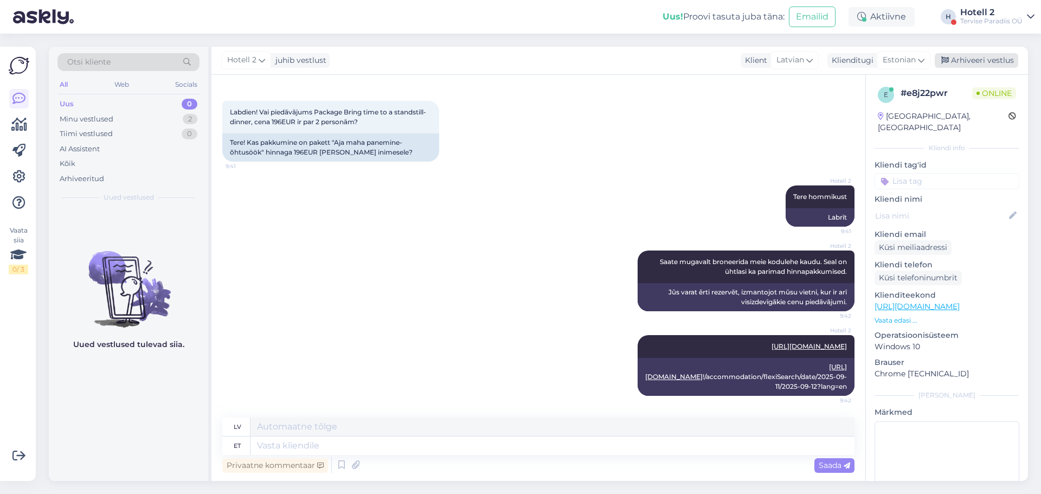
click at [968, 58] on div "Arhiveeri vestlus" at bounding box center [975, 60] width 83 height 15
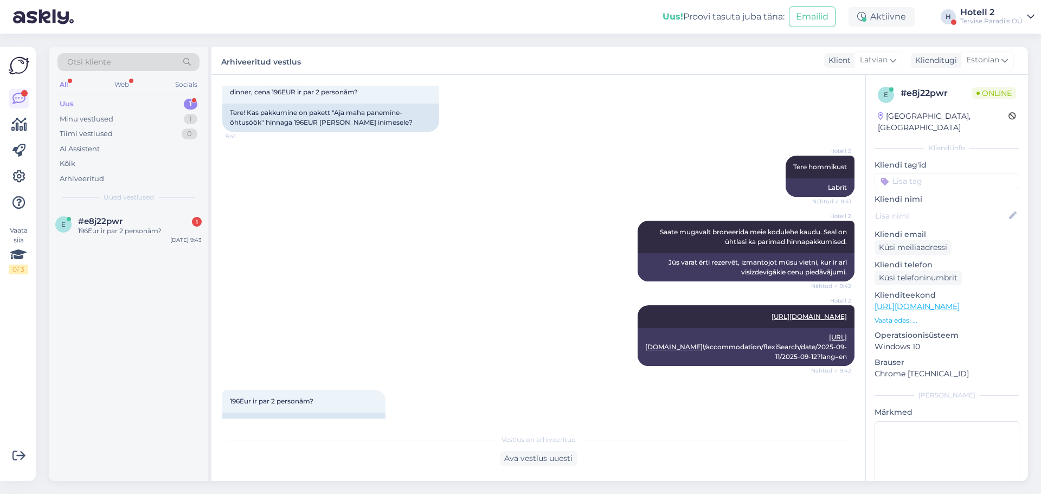
scroll to position [126, 0]
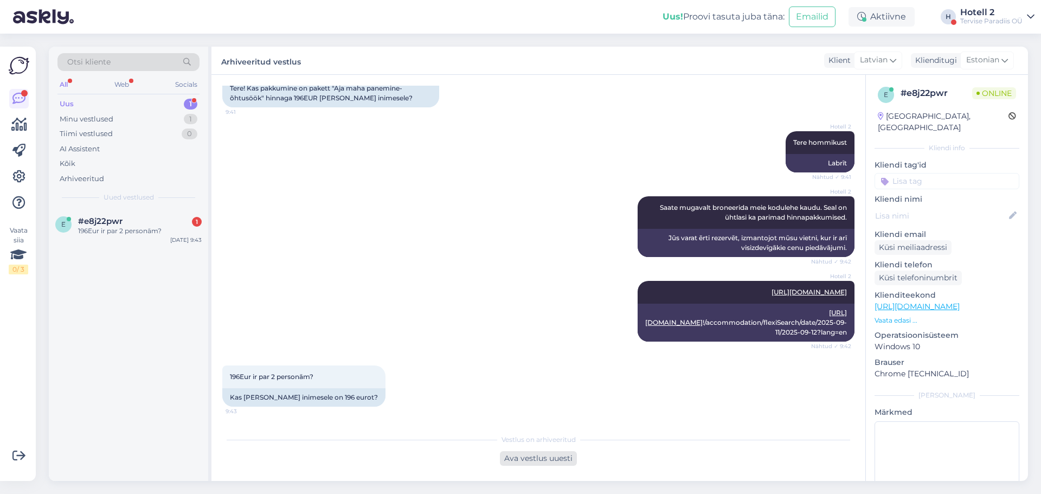
click at [566, 459] on div "Ava vestlus uuesti" at bounding box center [538, 458] width 77 height 15
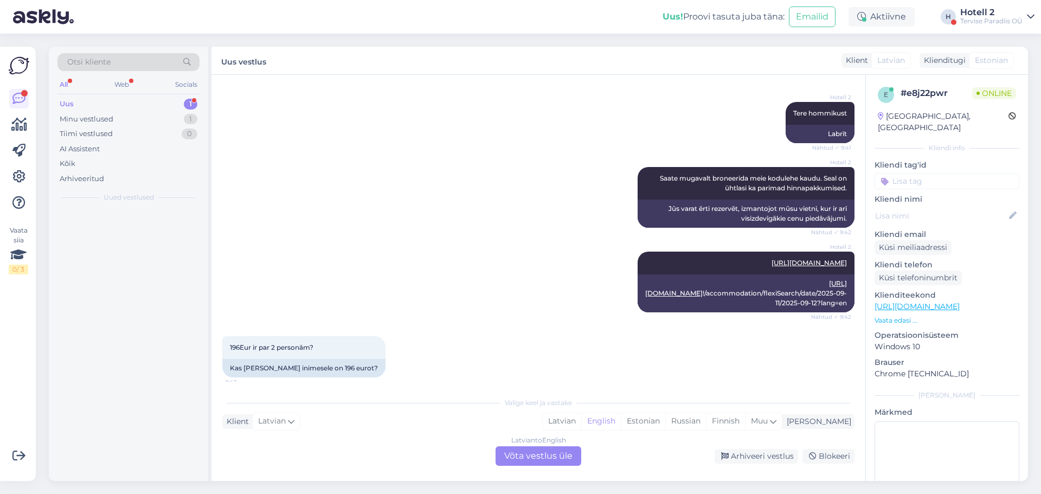
scroll to position [137, 0]
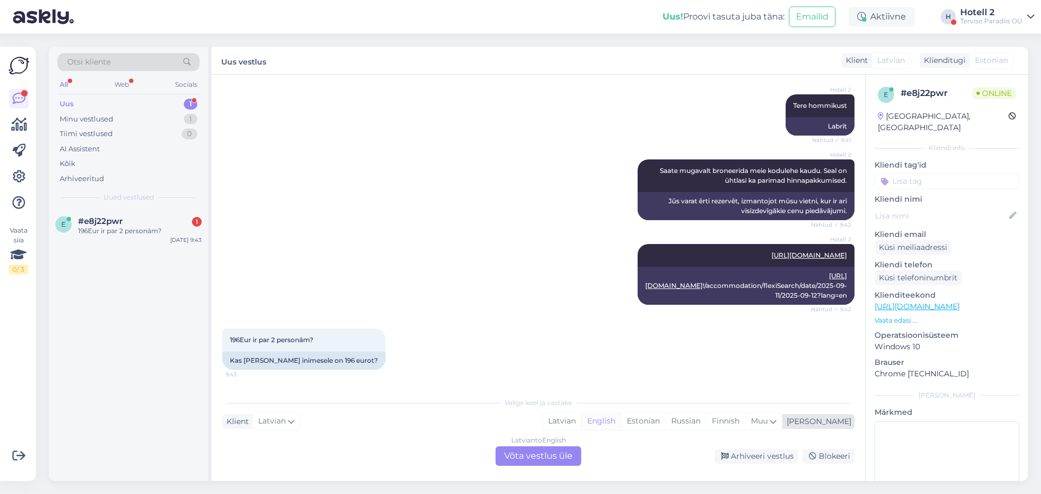
drag, startPoint x: 675, startPoint y: 420, endPoint x: 654, endPoint y: 425, distance: 21.3
click at [665, 420] on div "Estonian" at bounding box center [643, 421] width 44 height 16
click at [557, 458] on div "Latvian to Estonian Võta vestlus üle" at bounding box center [538, 456] width 86 height 20
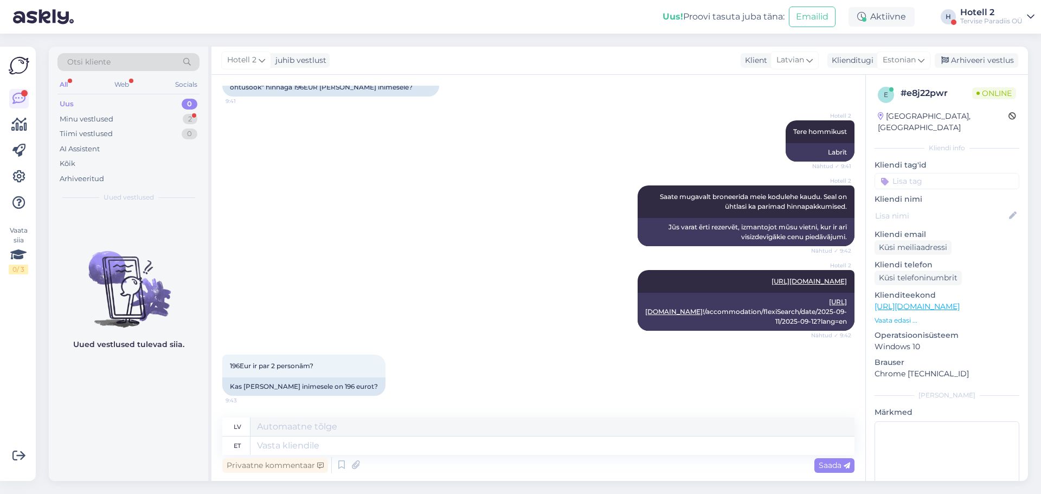
scroll to position [137, 0]
click at [338, 454] on textarea at bounding box center [552, 445] width 604 height 18
type textarea "Palun"
type textarea "Lūdzu"
type textarea "Palun täpsustage m"
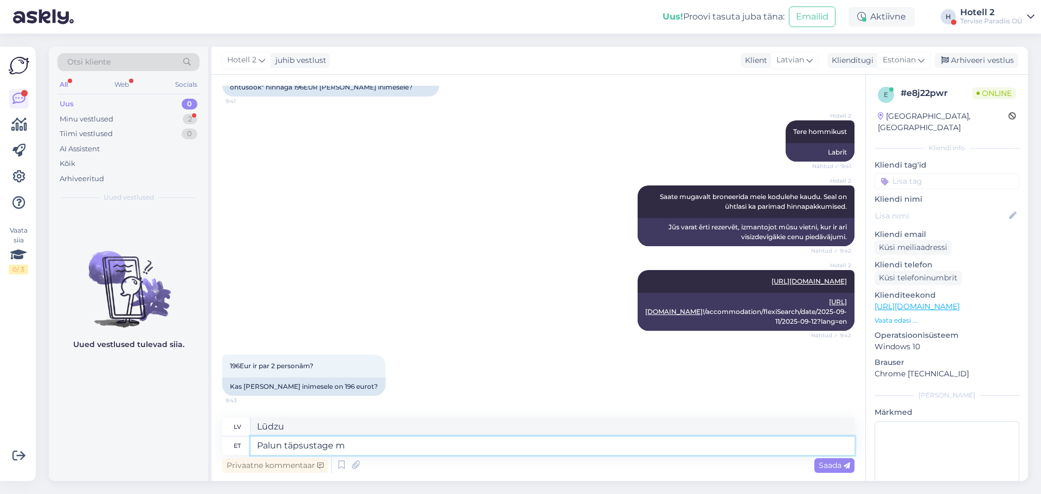
type textarea "Lūdzu, precizējiet"
type textarea "Palun täpsustage mulle k"
type textarea "Lūdzu, paskaidrojiet man."
type textarea "Palun täpsustage mulle kuupäev"
type textarea "Lūdzu, norādiet man datumu."
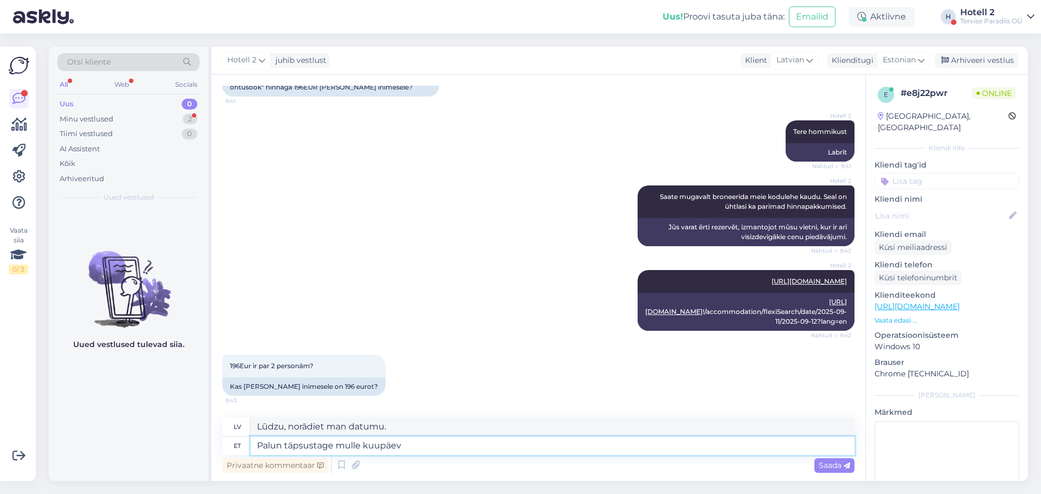
type textarea "Palun täpsustage mulle kuupäev."
